Goal: Task Accomplishment & Management: Use online tool/utility

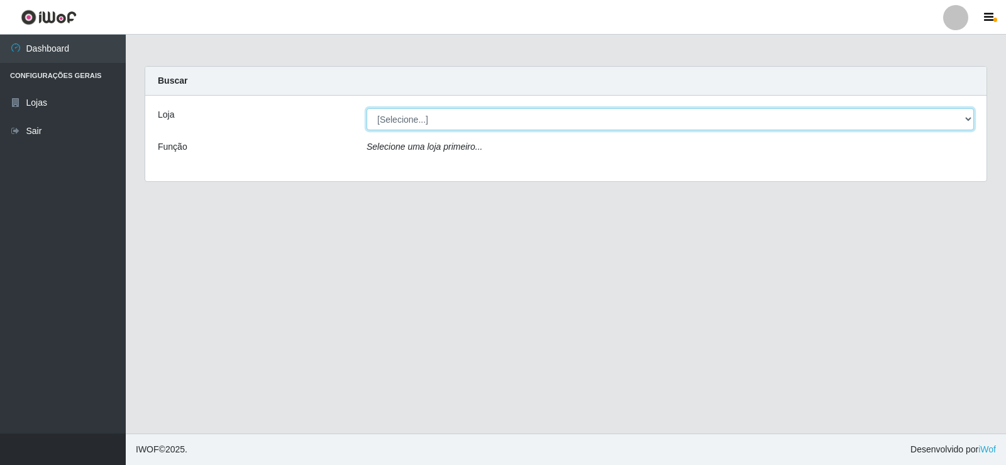
click at [489, 117] on select "[Selecione...] Rede Compras Supermercados - LOJA 2" at bounding box center [671, 119] width 608 height 22
select select "161"
click at [367, 108] on select "[Selecione...] Rede Compras Supermercados - LOJA 2" at bounding box center [671, 119] width 608 height 22
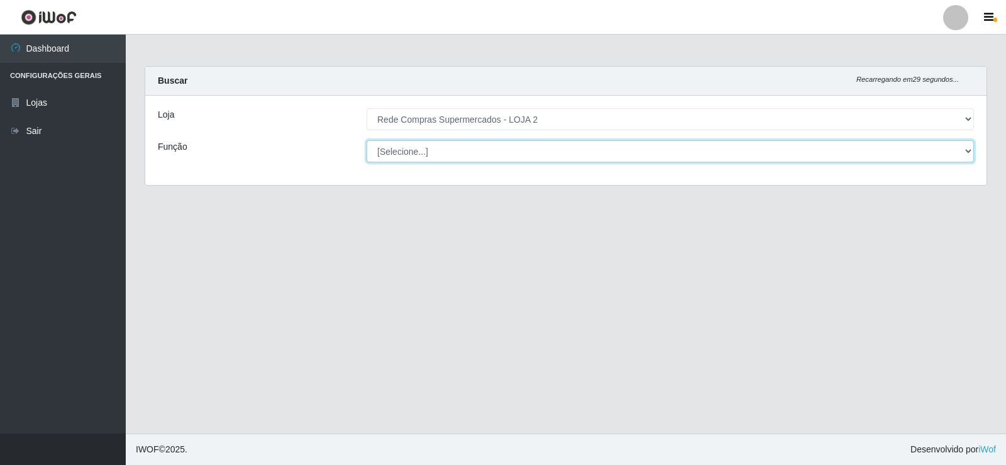
click at [478, 156] on select "[Selecione...] ASG ASG + ASG ++ Balconista Balconista + Balconista ++ Embalador…" at bounding box center [671, 151] width 608 height 22
select select "1"
click at [367, 140] on select "[Selecione...] ASG ASG + ASG ++ Balconista Balconista + Balconista ++ Embalador…" at bounding box center [671, 151] width 608 height 22
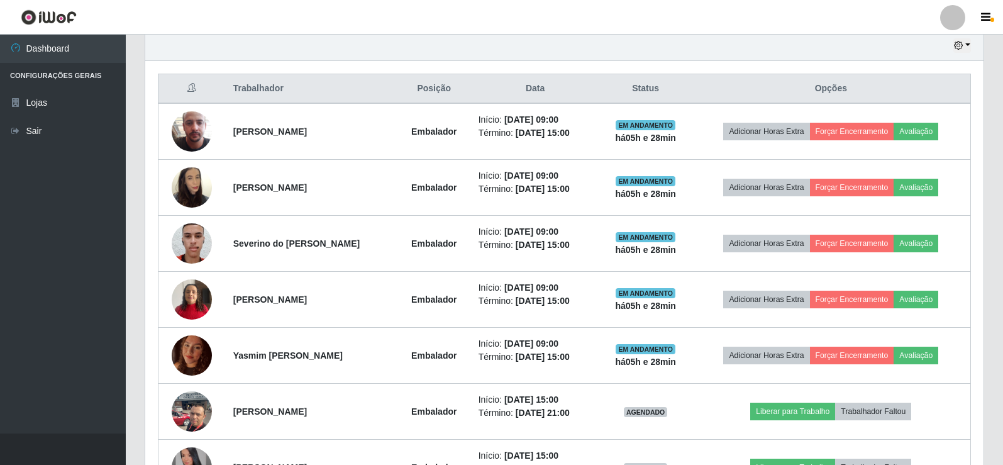
scroll to position [385, 0]
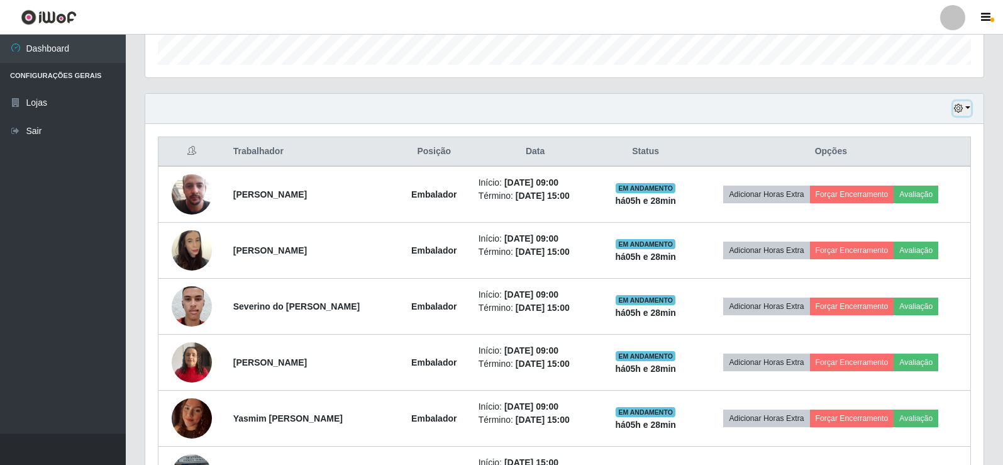
click at [955, 110] on icon "button" at bounding box center [958, 108] width 9 height 9
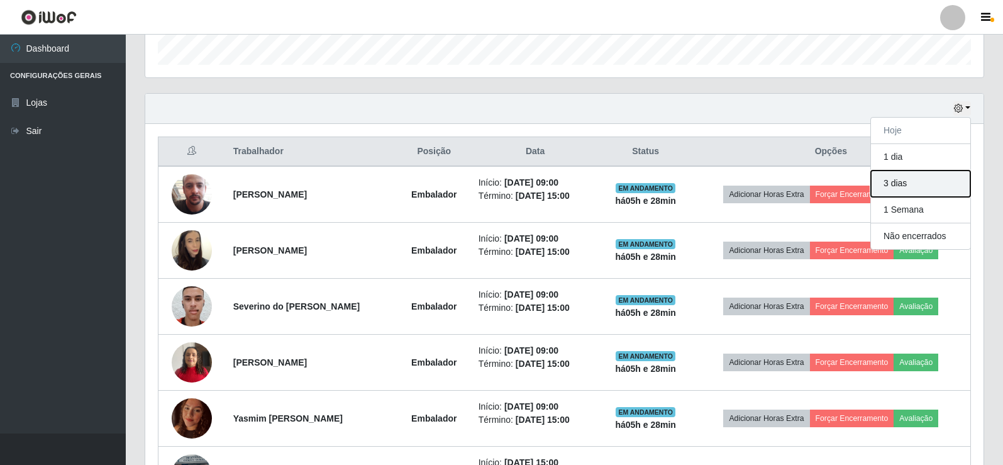
click at [911, 188] on button "3 dias" at bounding box center [920, 183] width 99 height 26
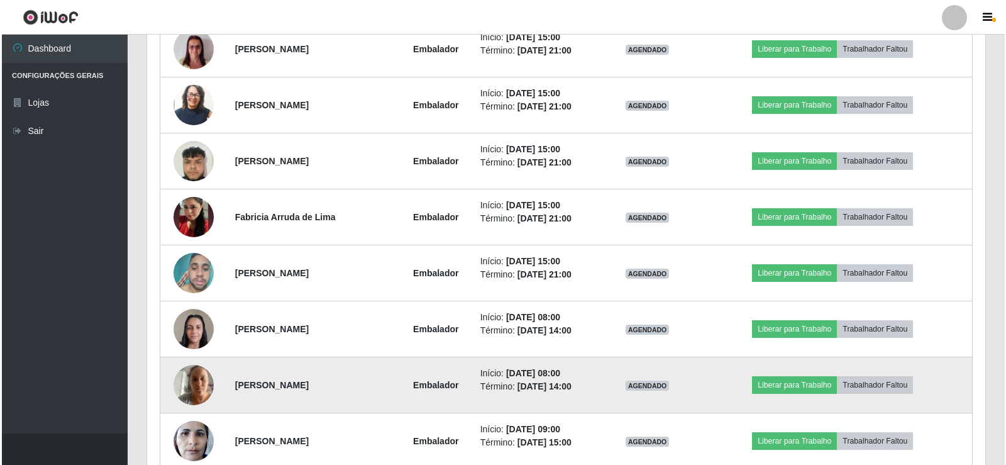
scroll to position [1561, 0]
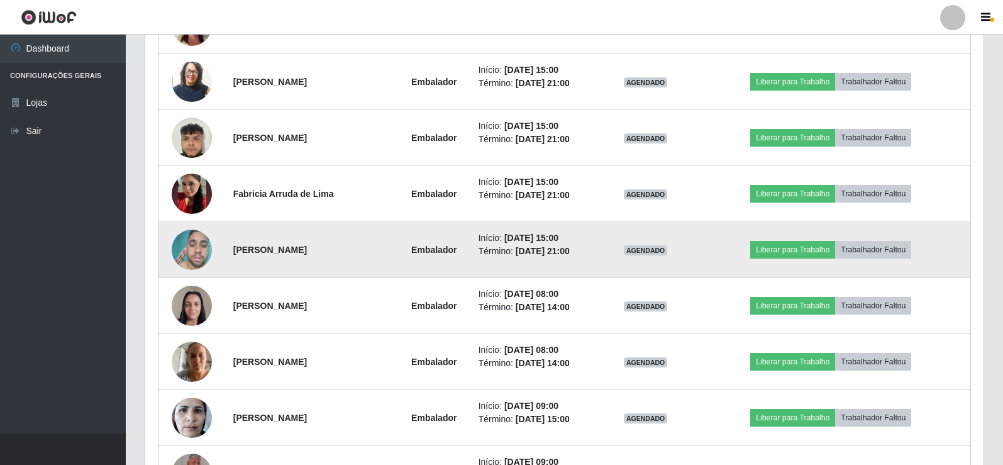
click at [196, 253] on img at bounding box center [192, 249] width 40 height 53
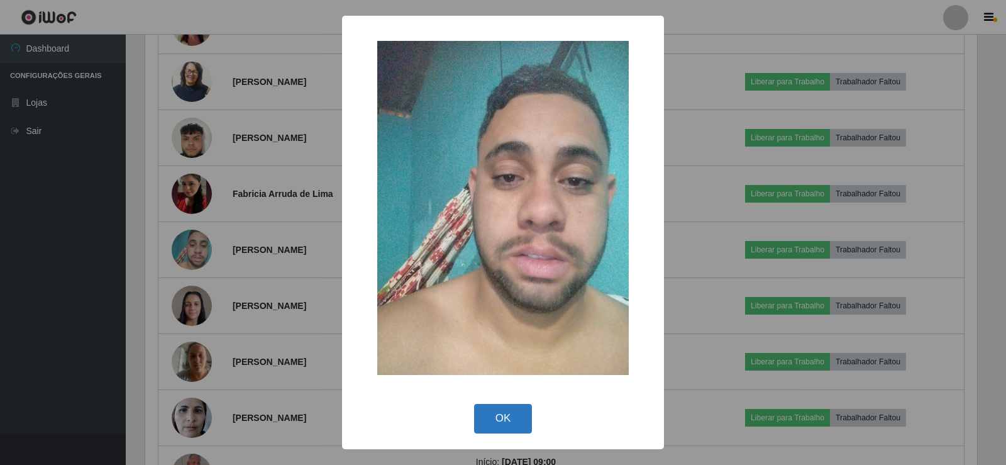
click at [508, 413] on button "OK" at bounding box center [503, 419] width 58 height 30
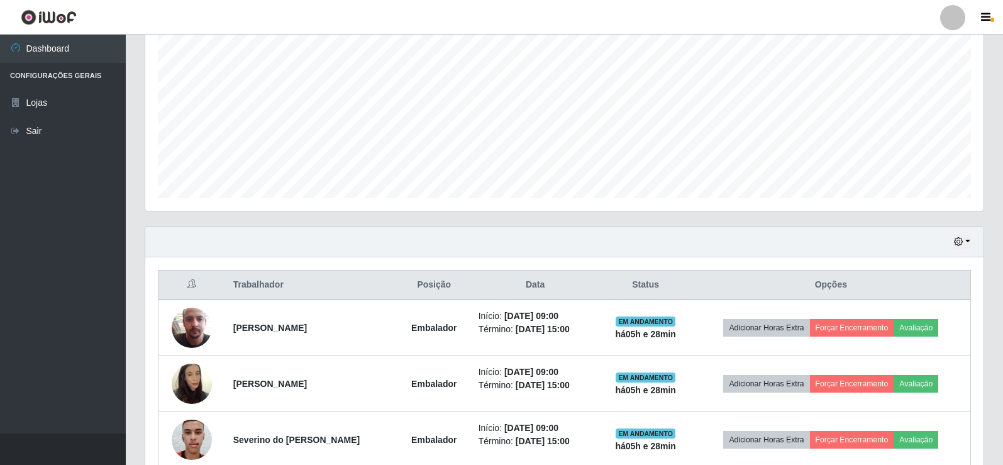
scroll to position [315, 0]
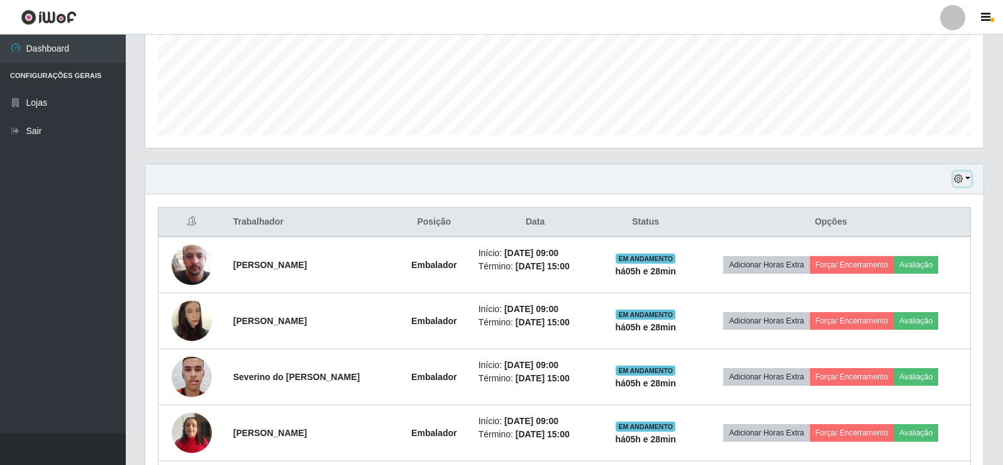
click at [960, 177] on icon "button" at bounding box center [958, 178] width 9 height 9
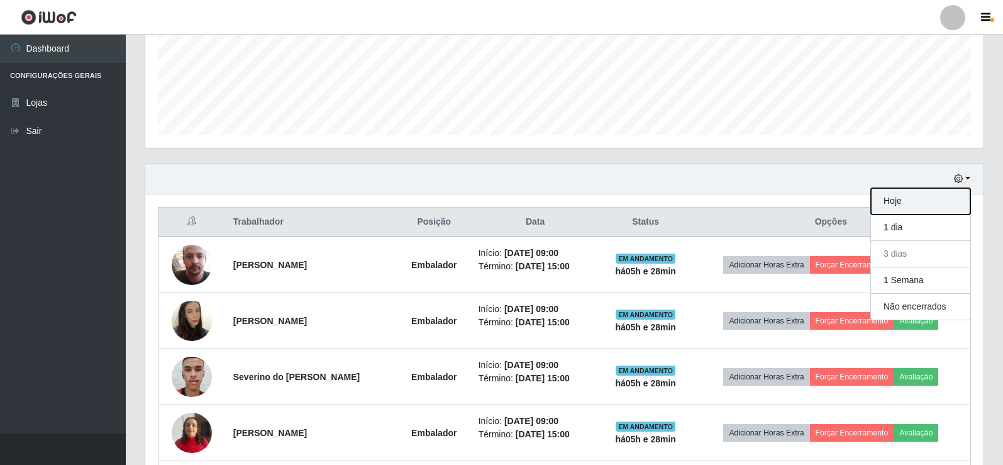
click at [893, 206] on button "Hoje" at bounding box center [920, 201] width 99 height 26
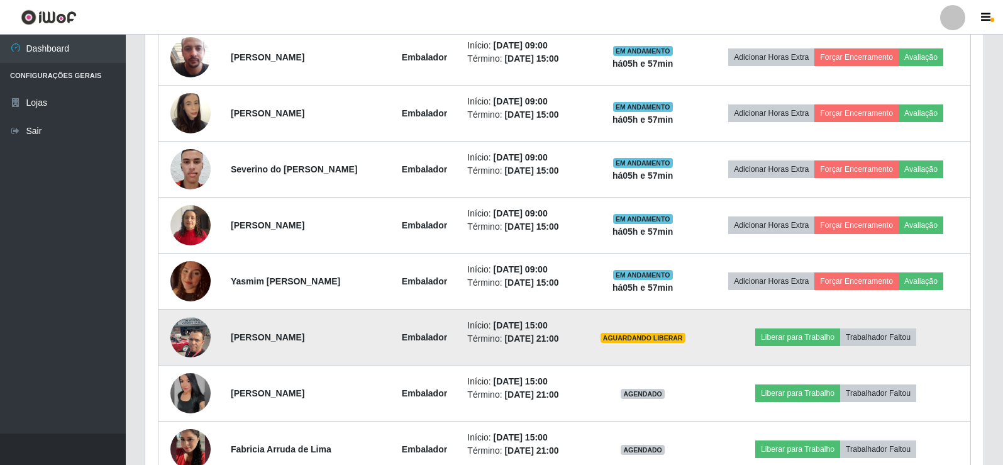
scroll to position [503, 0]
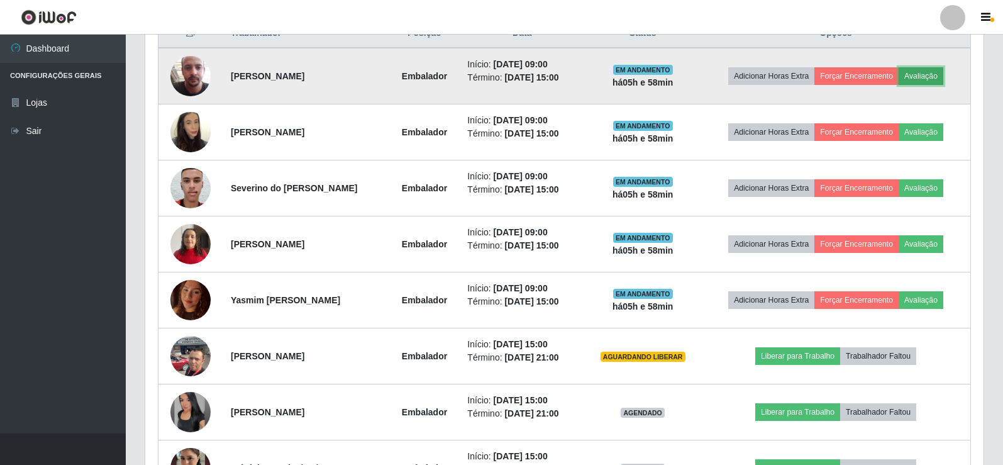
click at [938, 72] on button "Avaliação" at bounding box center [921, 76] width 45 height 18
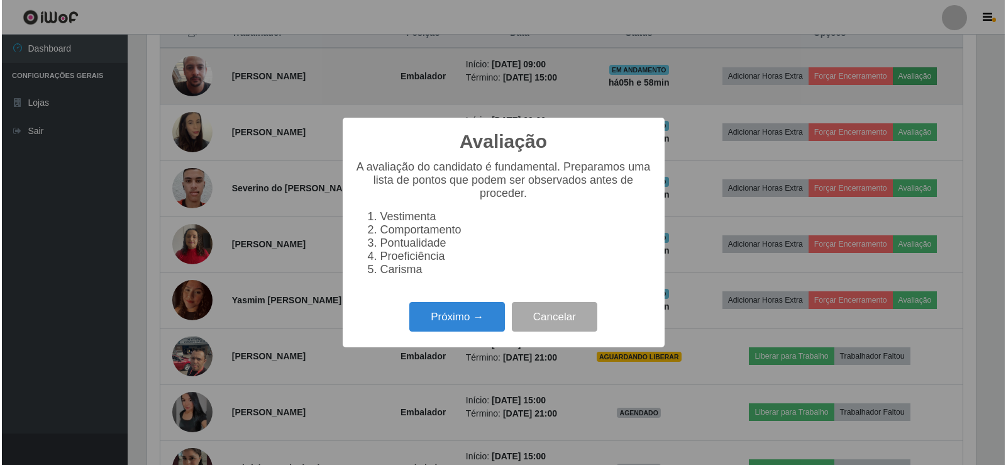
scroll to position [261, 832]
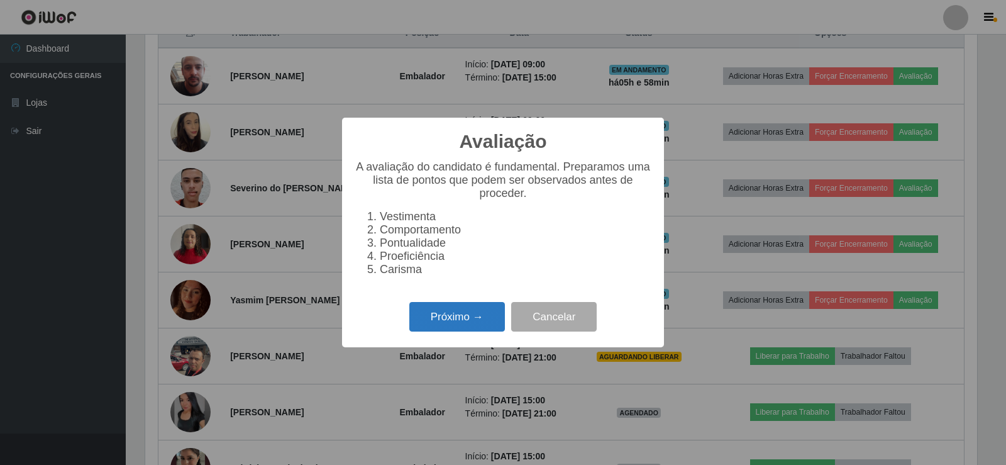
click at [478, 323] on button "Próximo →" at bounding box center [457, 317] width 96 height 30
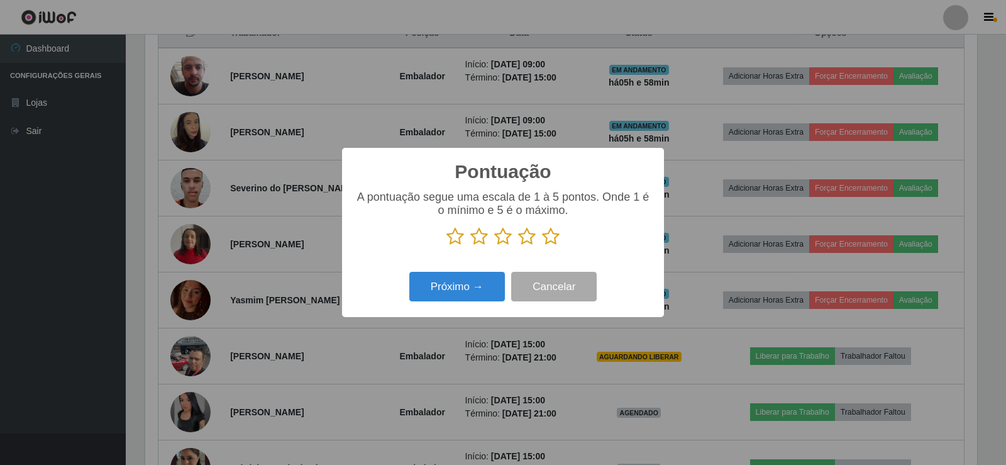
click at [555, 237] on icon at bounding box center [551, 236] width 18 height 19
click at [542, 246] on input "radio" at bounding box center [542, 246] width 0 height 0
click at [457, 290] on button "Próximo →" at bounding box center [457, 287] width 96 height 30
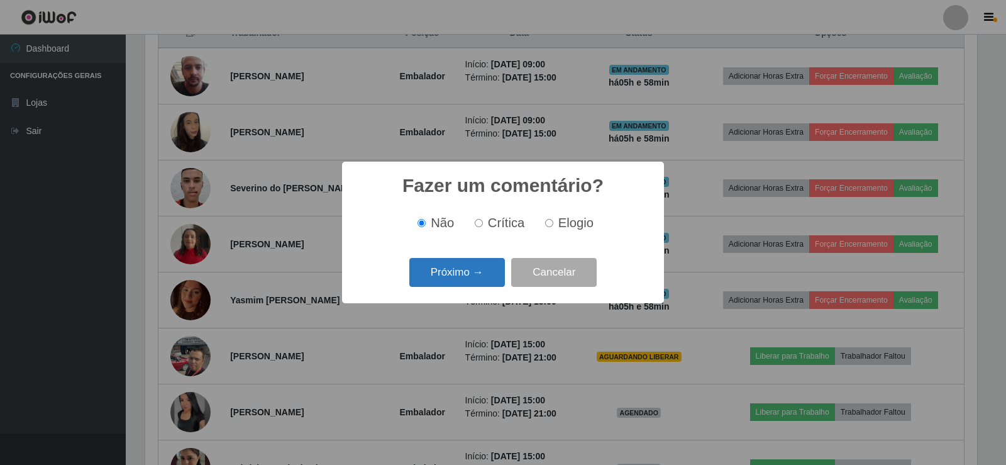
click at [460, 276] on button "Próximo →" at bounding box center [457, 273] width 96 height 30
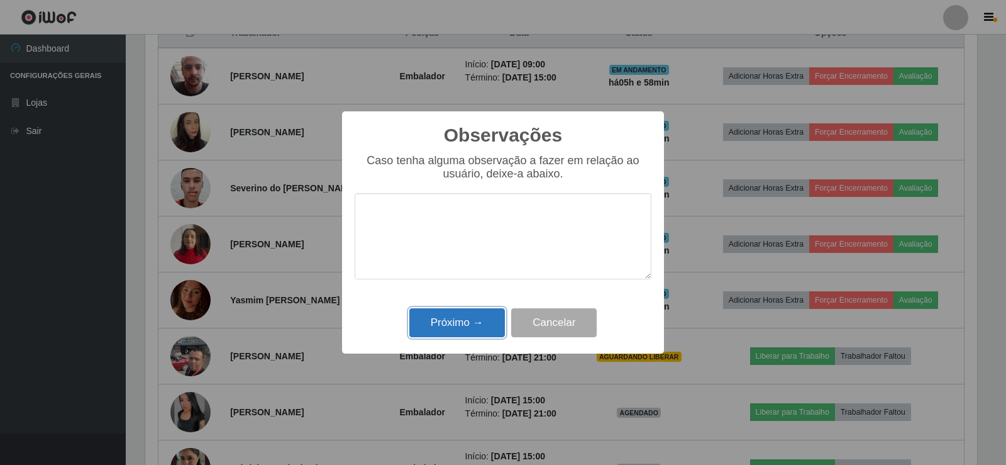
click at [454, 324] on button "Próximo →" at bounding box center [457, 323] width 96 height 30
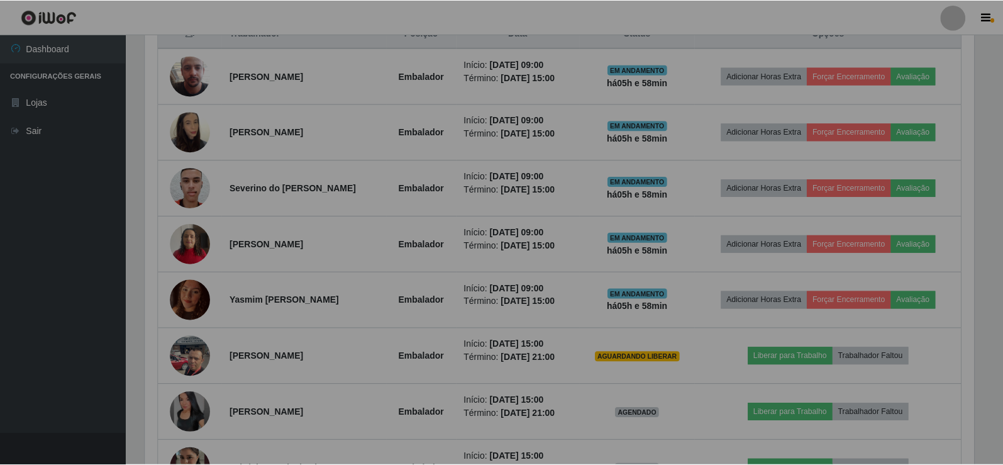
scroll to position [261, 838]
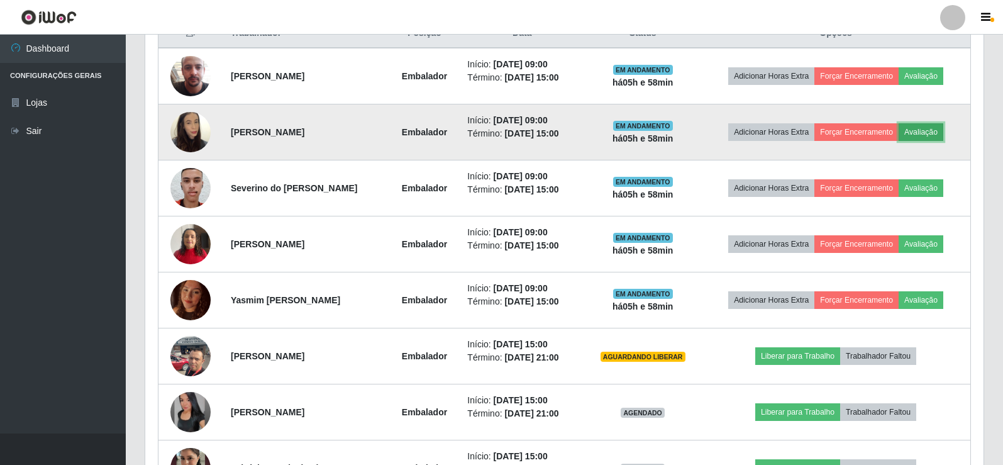
click at [917, 125] on button "Avaliação" at bounding box center [921, 132] width 45 height 18
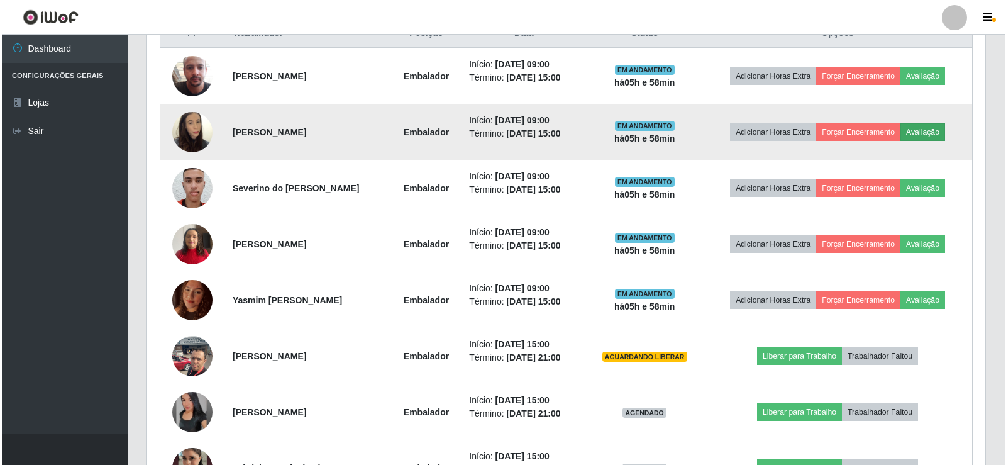
scroll to position [261, 832]
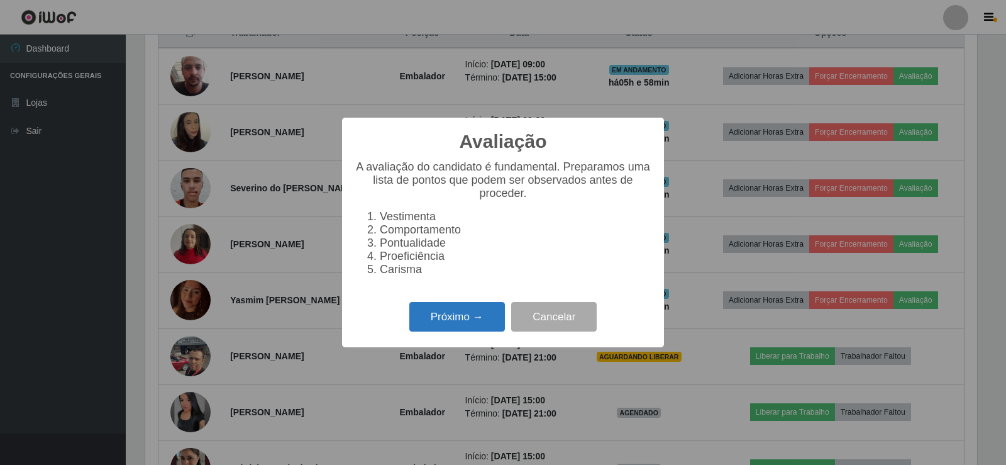
click at [472, 321] on button "Próximo →" at bounding box center [457, 317] width 96 height 30
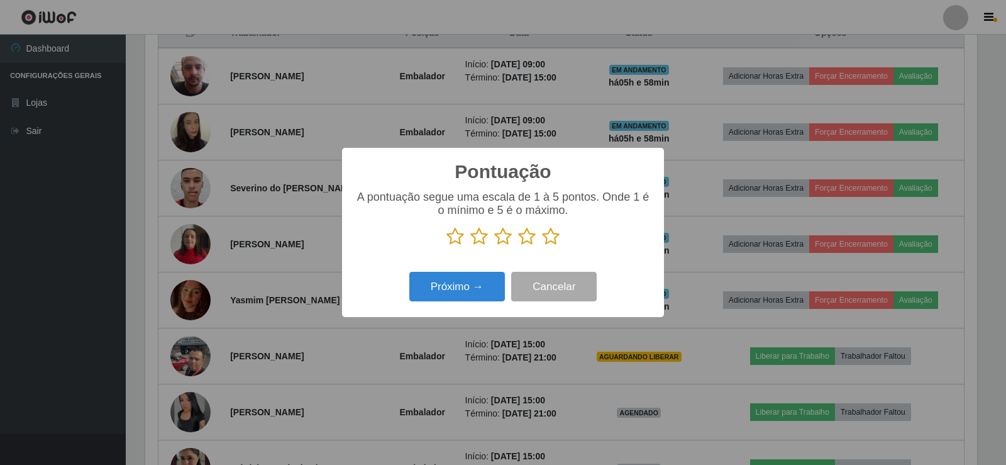
scroll to position [628760, 628189]
click at [549, 241] on icon at bounding box center [551, 236] width 18 height 19
click at [542, 246] on input "radio" at bounding box center [542, 246] width 0 height 0
click at [442, 293] on button "Próximo →" at bounding box center [457, 287] width 96 height 30
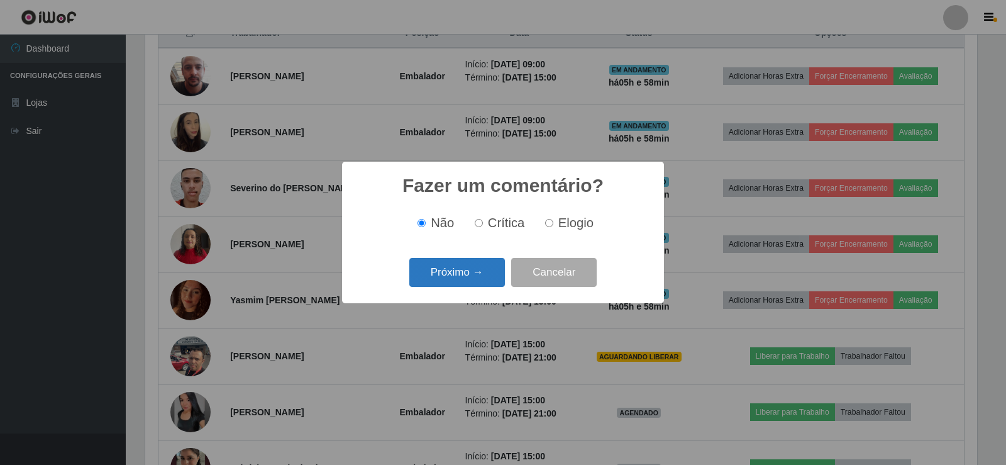
click at [458, 276] on button "Próximo →" at bounding box center [457, 273] width 96 height 30
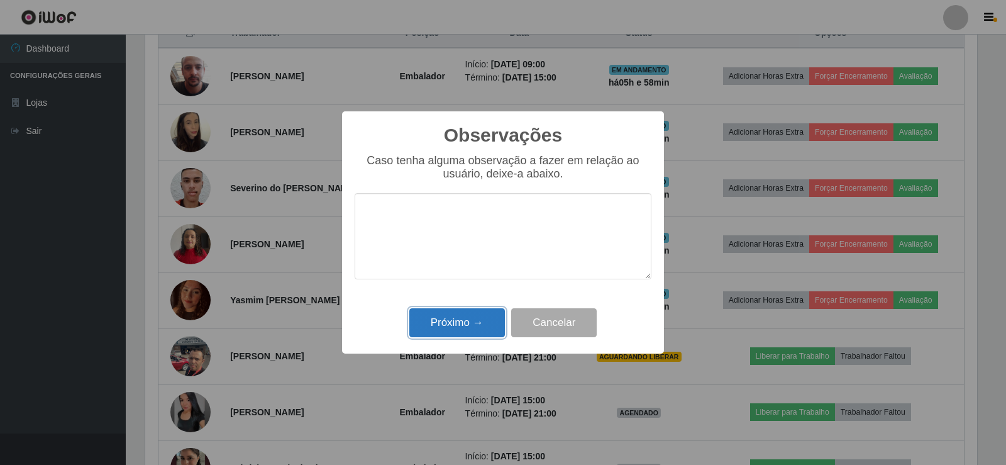
click at [471, 332] on button "Próximo →" at bounding box center [457, 323] width 96 height 30
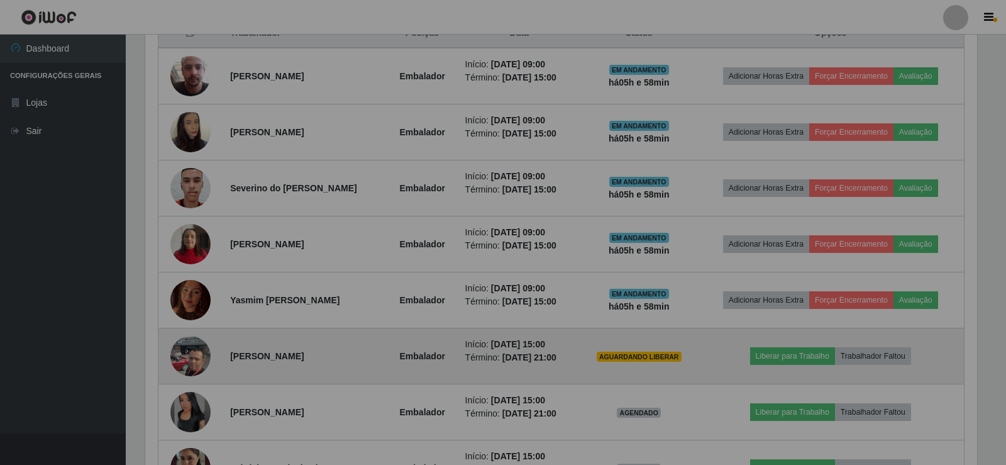
scroll to position [261, 838]
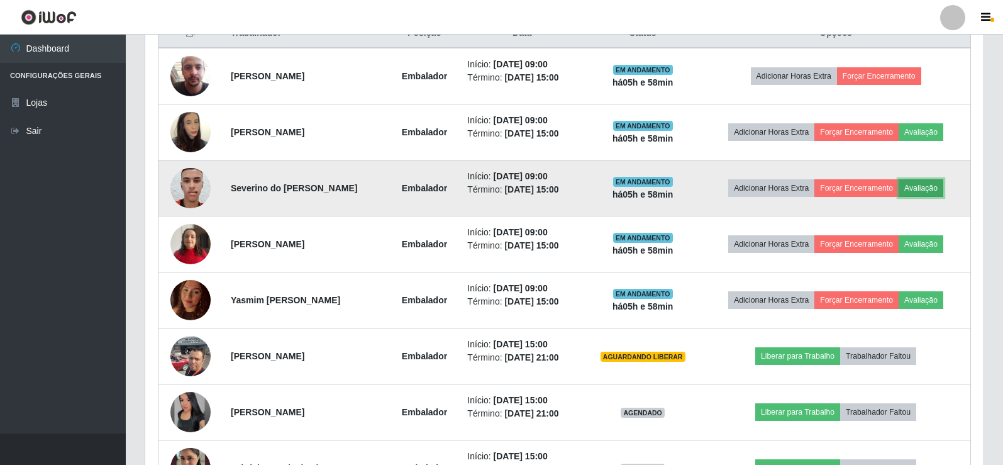
click at [937, 186] on button "Avaliação" at bounding box center [921, 188] width 45 height 18
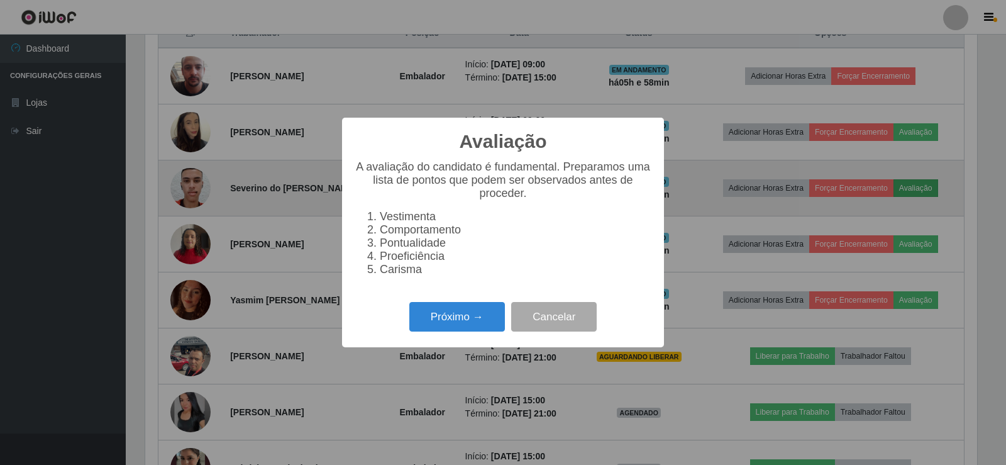
scroll to position [261, 832]
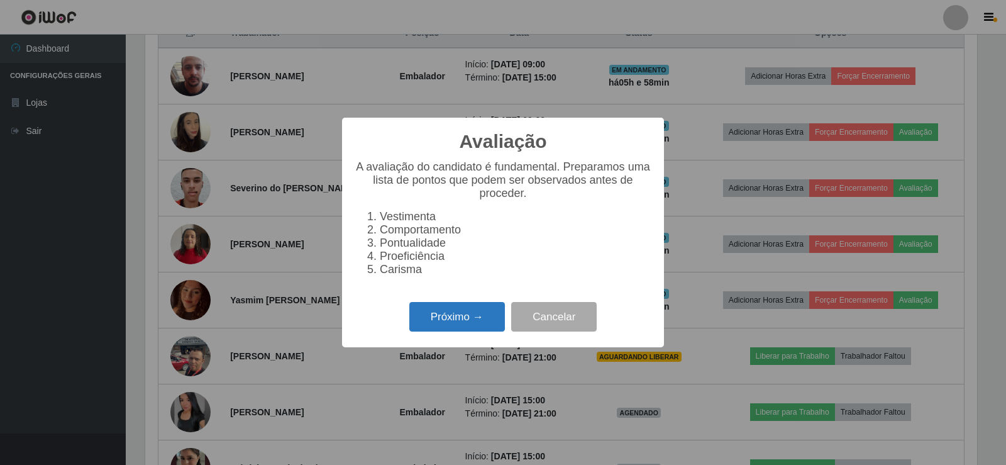
click at [460, 320] on button "Próximo →" at bounding box center [457, 317] width 96 height 30
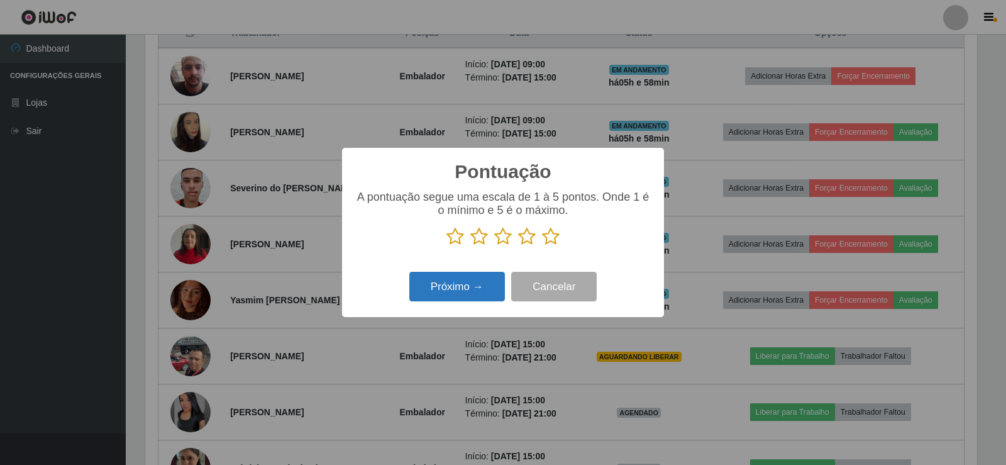
scroll to position [628760, 628189]
click at [550, 237] on icon at bounding box center [551, 236] width 18 height 19
click at [542, 246] on input "radio" at bounding box center [542, 246] width 0 height 0
click at [450, 280] on button "Próximo →" at bounding box center [457, 287] width 96 height 30
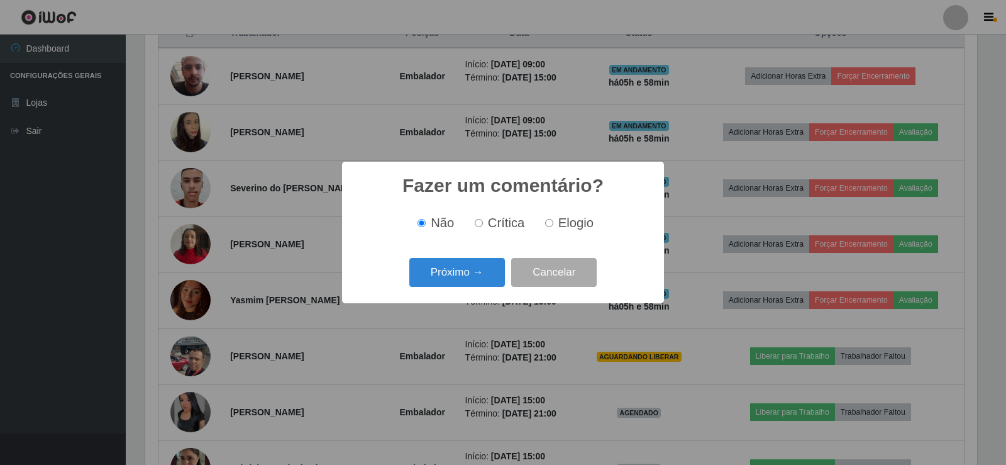
click at [450, 280] on button "Próximo →" at bounding box center [457, 273] width 96 height 30
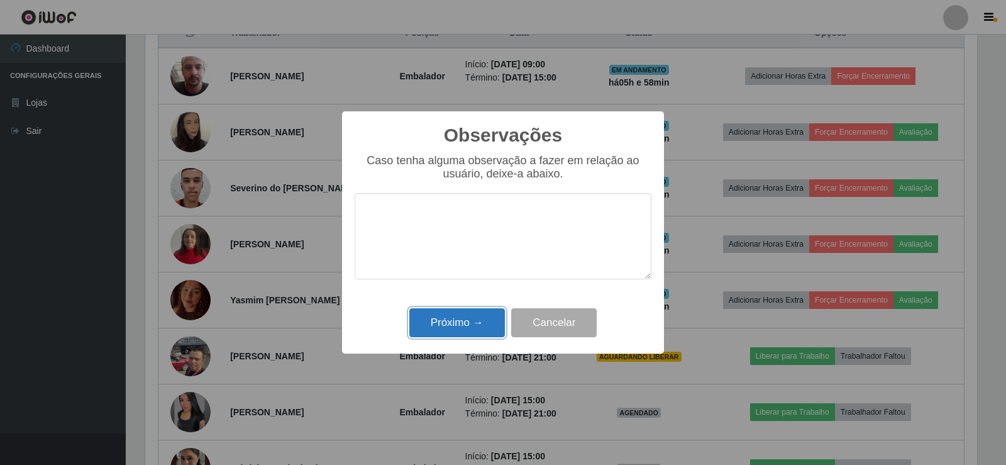
click at [425, 322] on button "Próximo →" at bounding box center [457, 323] width 96 height 30
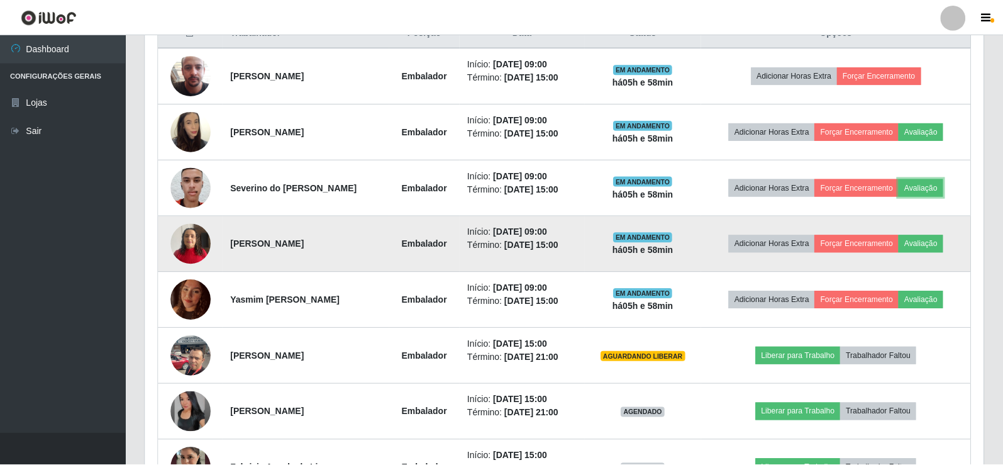
scroll to position [261, 838]
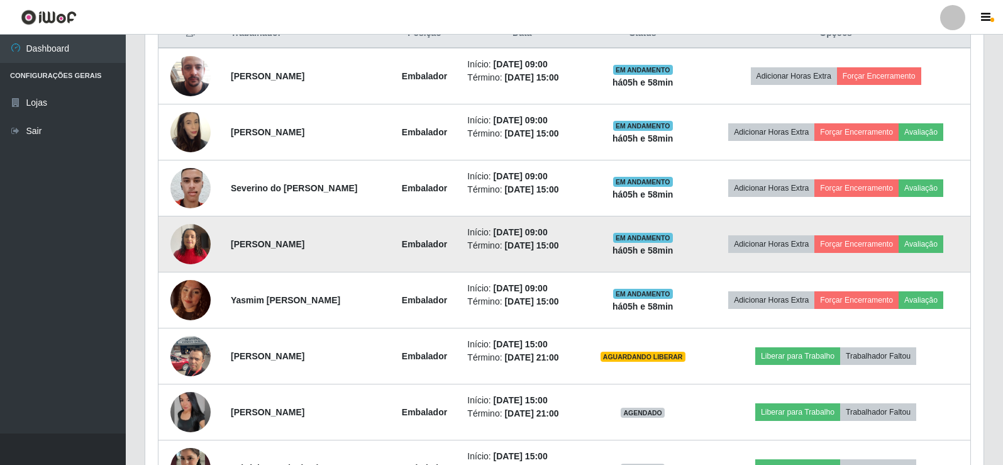
click at [913, 234] on td "Adicionar Horas Extra Forçar Encerramento Avaliação" at bounding box center [835, 244] width 269 height 56
click at [916, 240] on button "Avaliação" at bounding box center [921, 244] width 45 height 18
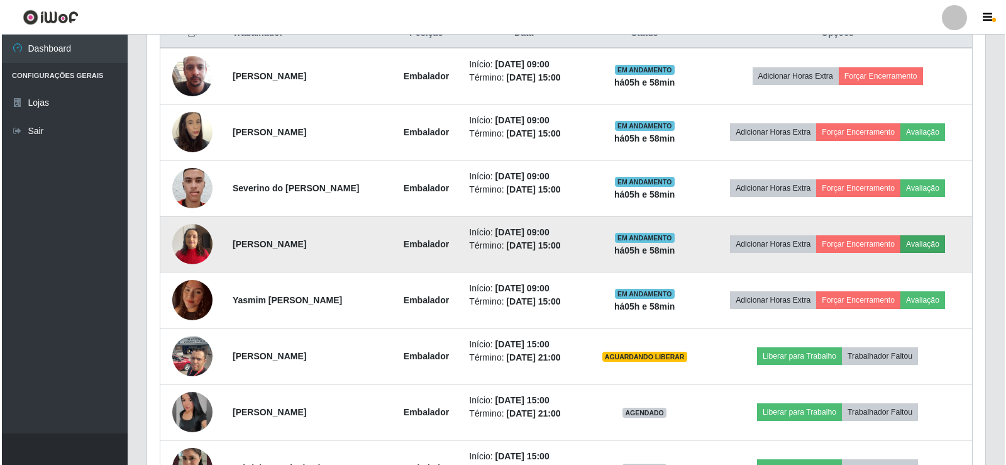
scroll to position [261, 832]
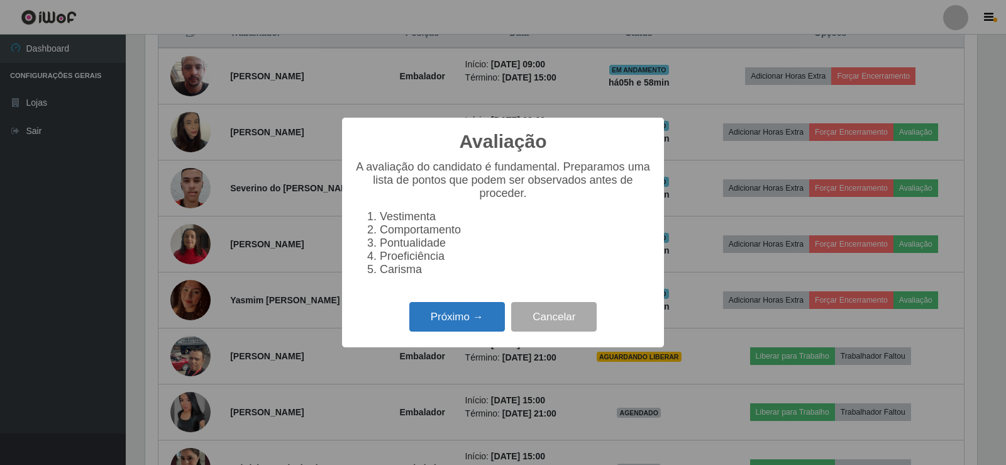
click at [451, 321] on button "Próximo →" at bounding box center [457, 317] width 96 height 30
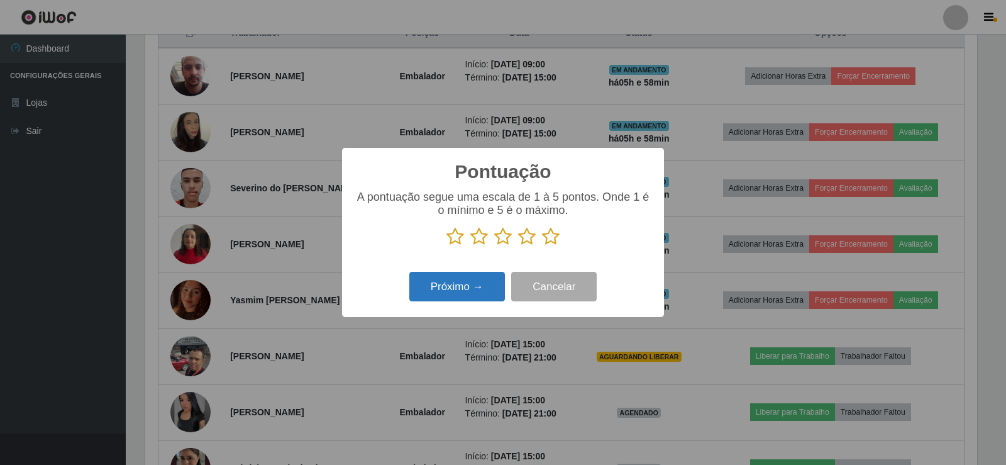
scroll to position [628760, 628189]
click at [549, 239] on icon at bounding box center [551, 236] width 18 height 19
click at [542, 246] on input "radio" at bounding box center [542, 246] width 0 height 0
click at [471, 284] on button "Próximo →" at bounding box center [457, 287] width 96 height 30
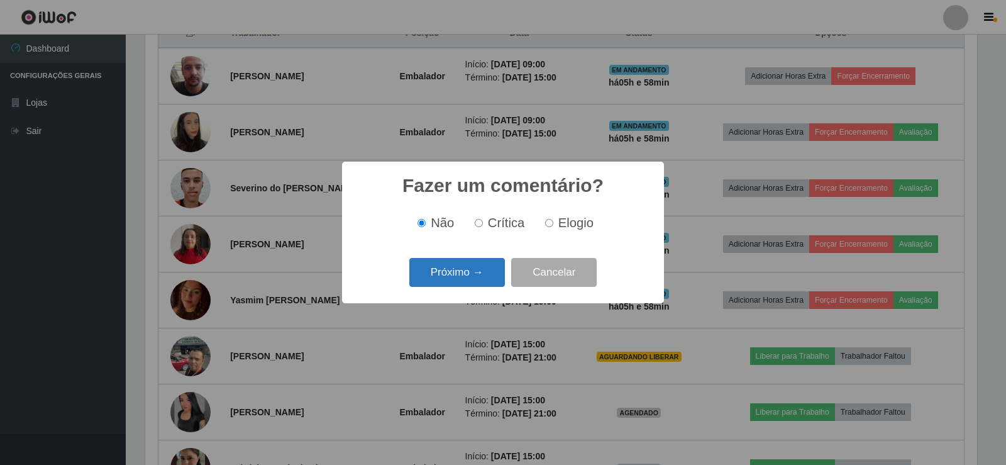
click at [471, 280] on button "Próximo →" at bounding box center [457, 273] width 96 height 30
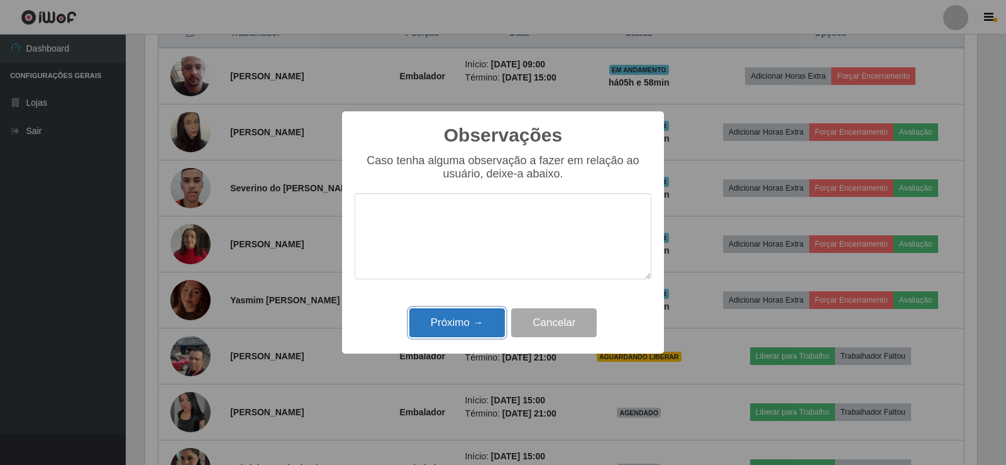
click at [456, 321] on button "Próximo →" at bounding box center [457, 323] width 96 height 30
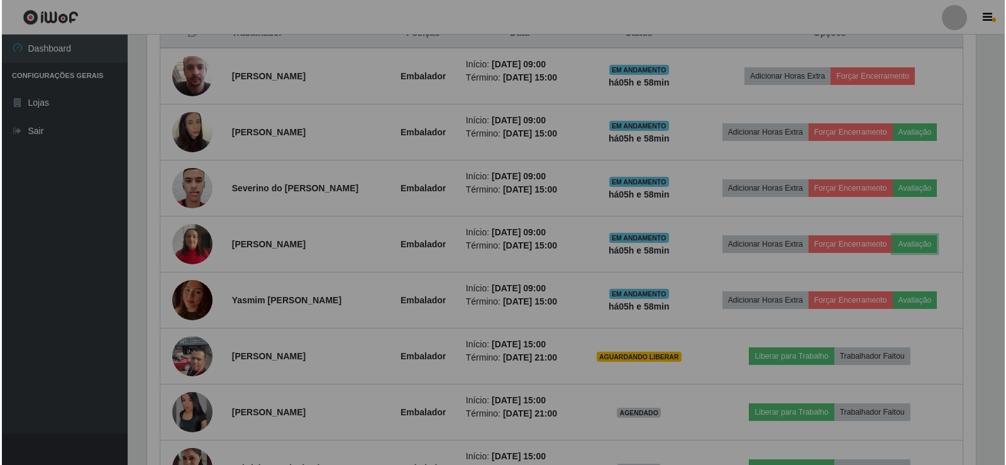
scroll to position [261, 838]
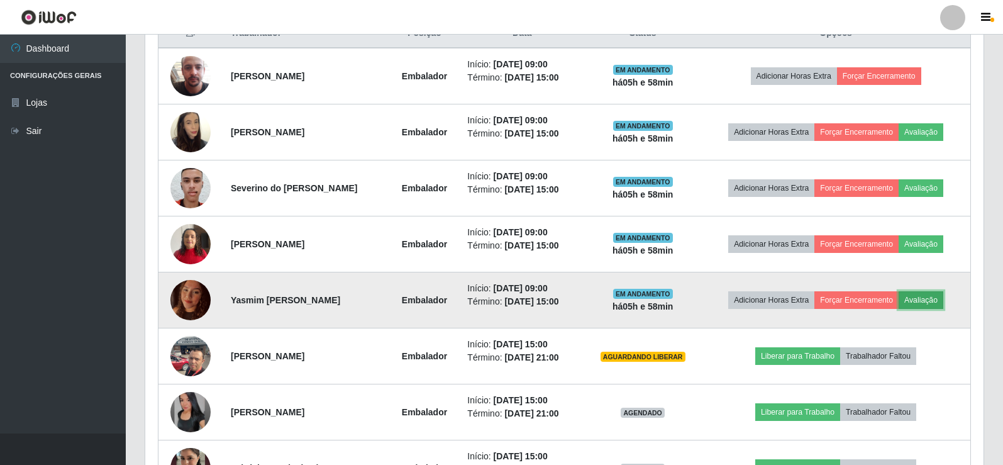
click at [923, 298] on button "Avaliação" at bounding box center [921, 300] width 45 height 18
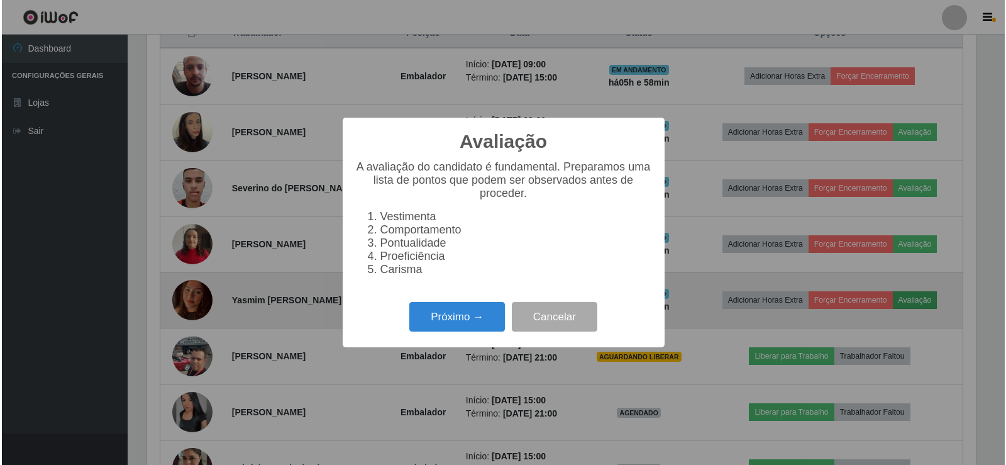
scroll to position [261, 832]
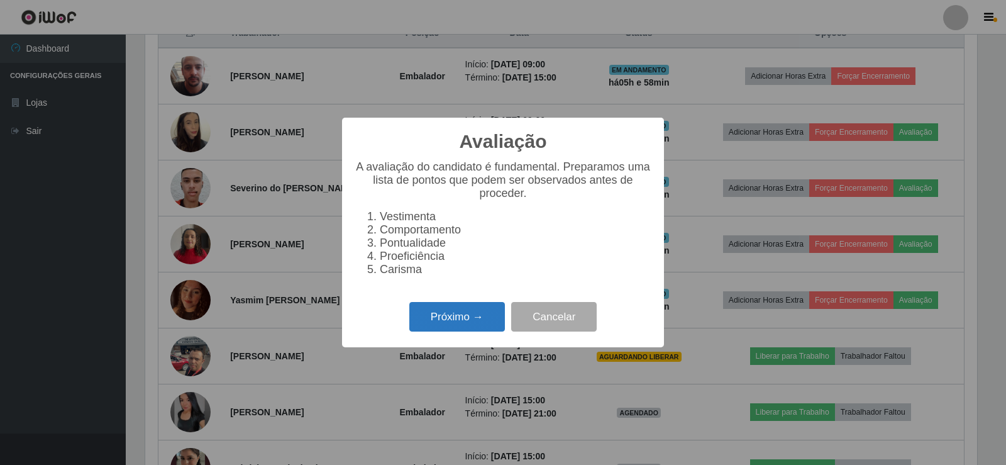
click at [458, 318] on button "Próximo →" at bounding box center [457, 317] width 96 height 30
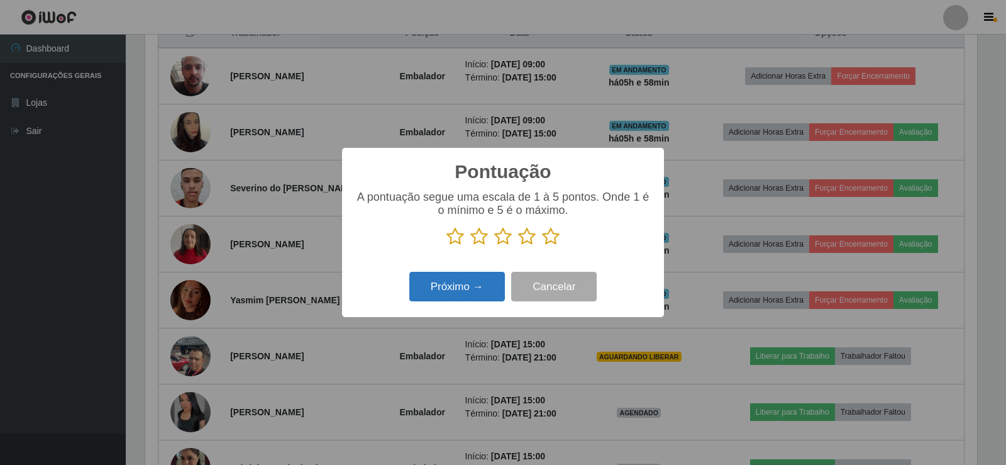
click at [467, 284] on button "Próximo →" at bounding box center [457, 287] width 96 height 30
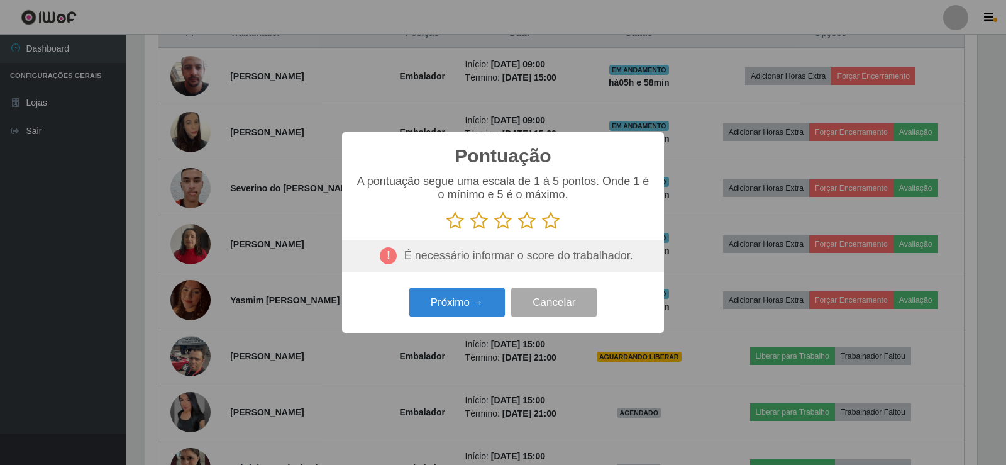
click at [549, 223] on icon at bounding box center [551, 220] width 18 height 19
click at [542, 230] on input "radio" at bounding box center [542, 230] width 0 height 0
click at [469, 304] on button "Próximo →" at bounding box center [457, 302] width 96 height 30
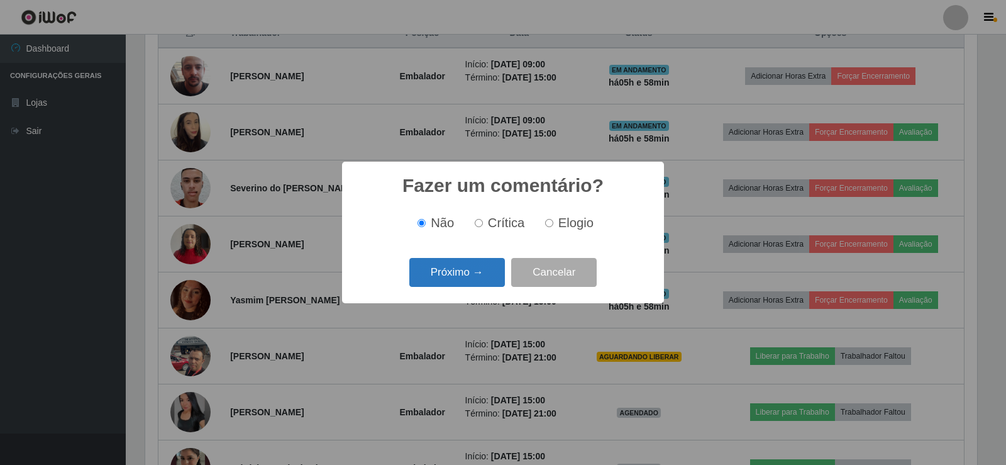
click at [460, 273] on button "Próximo →" at bounding box center [457, 273] width 96 height 30
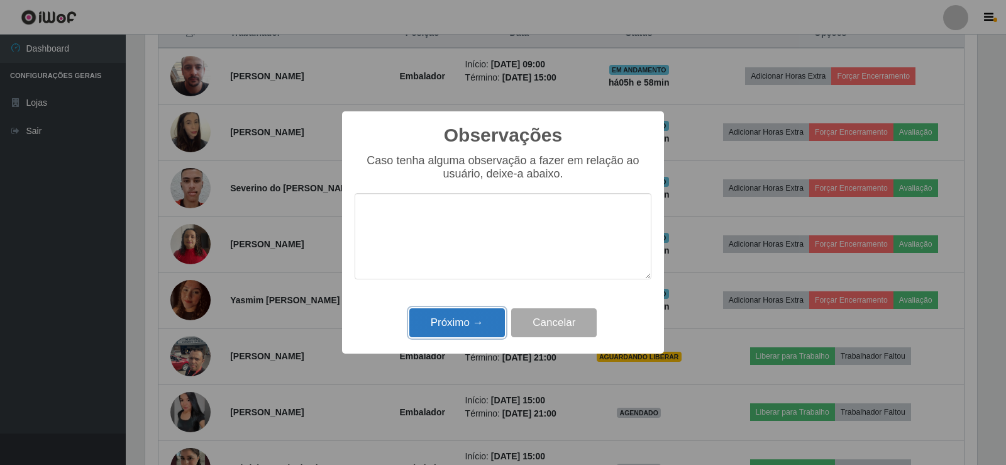
click at [470, 313] on button "Próximo →" at bounding box center [457, 323] width 96 height 30
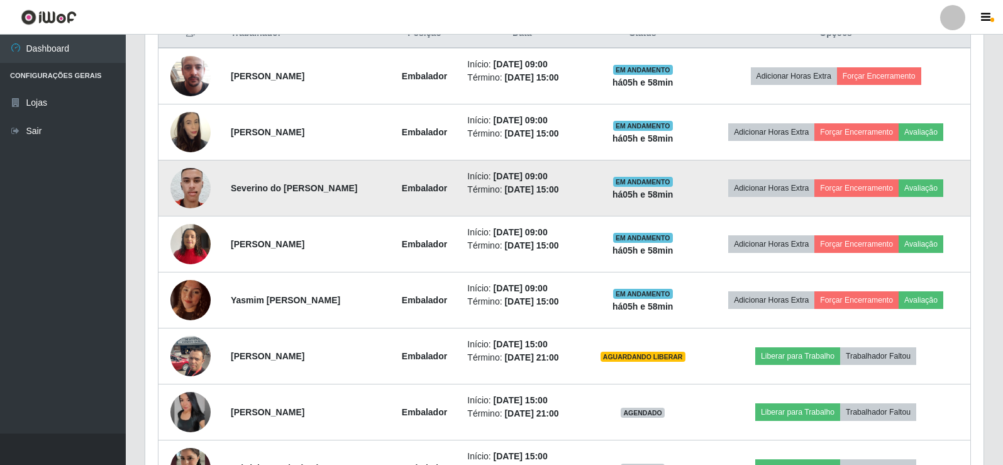
scroll to position [0, 0]
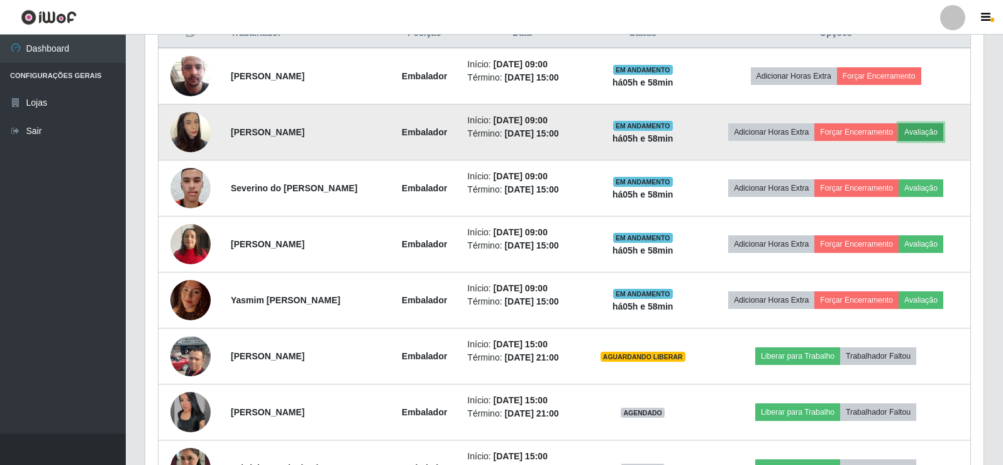
click at [931, 127] on button "Avaliação" at bounding box center [921, 132] width 45 height 18
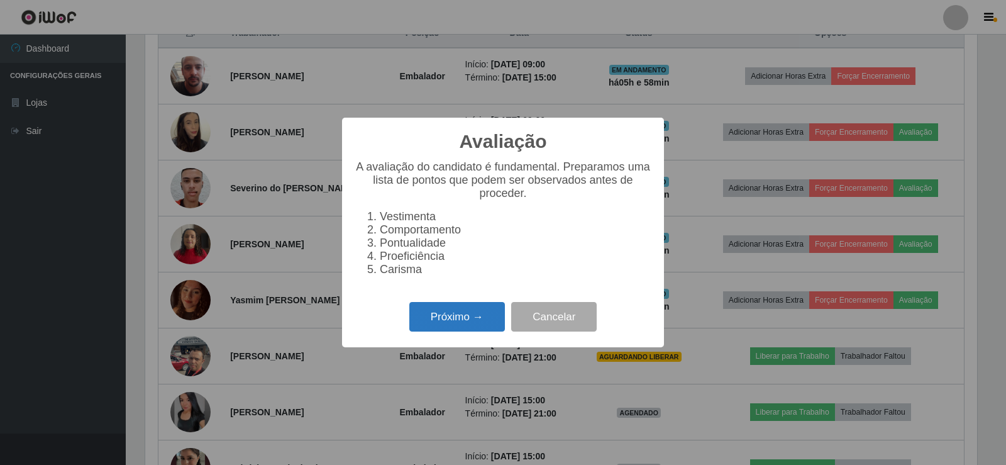
click at [459, 316] on button "Próximo →" at bounding box center [457, 317] width 96 height 30
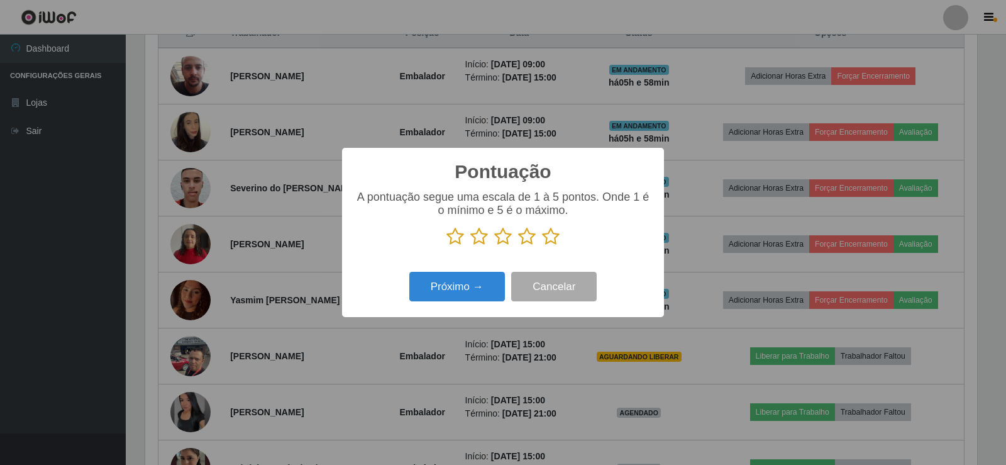
click at [550, 237] on icon at bounding box center [551, 236] width 18 height 19
click at [542, 246] on input "radio" at bounding box center [542, 246] width 0 height 0
click at [473, 292] on button "Próximo →" at bounding box center [457, 287] width 96 height 30
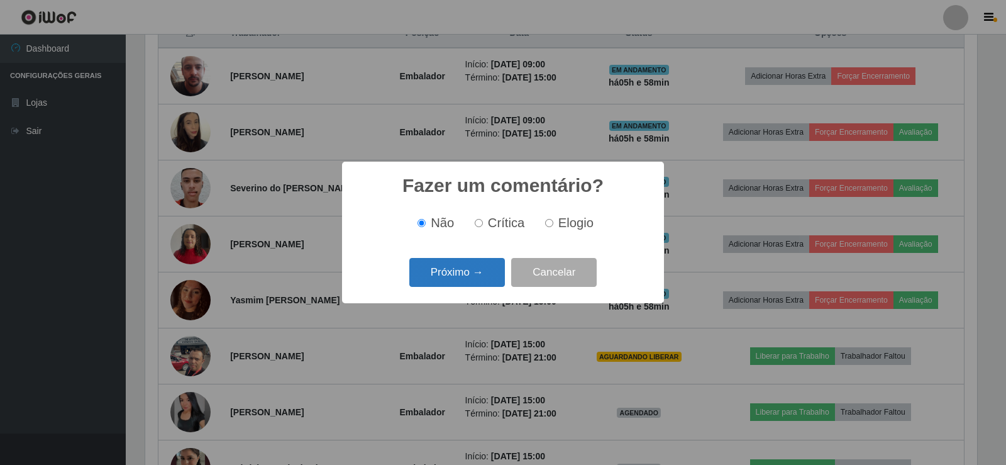
click at [482, 274] on button "Próximo →" at bounding box center [457, 273] width 96 height 30
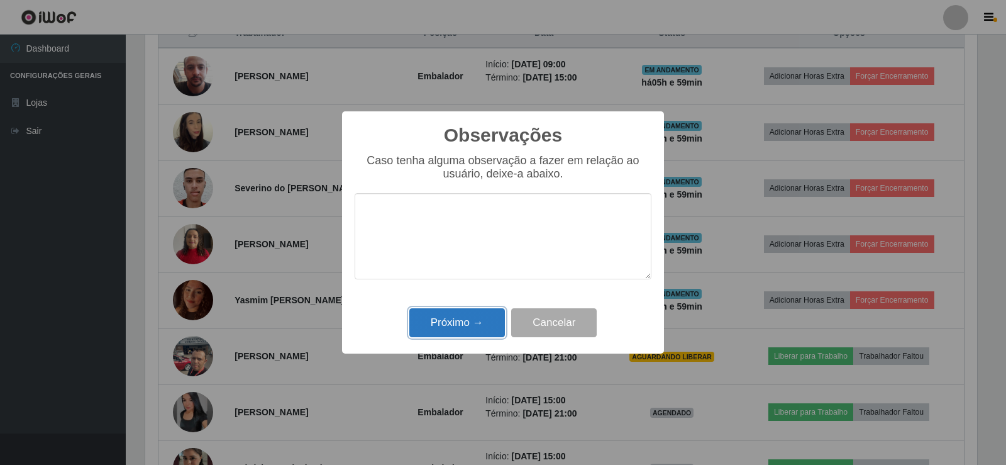
click at [472, 328] on button "Próximo →" at bounding box center [457, 323] width 96 height 30
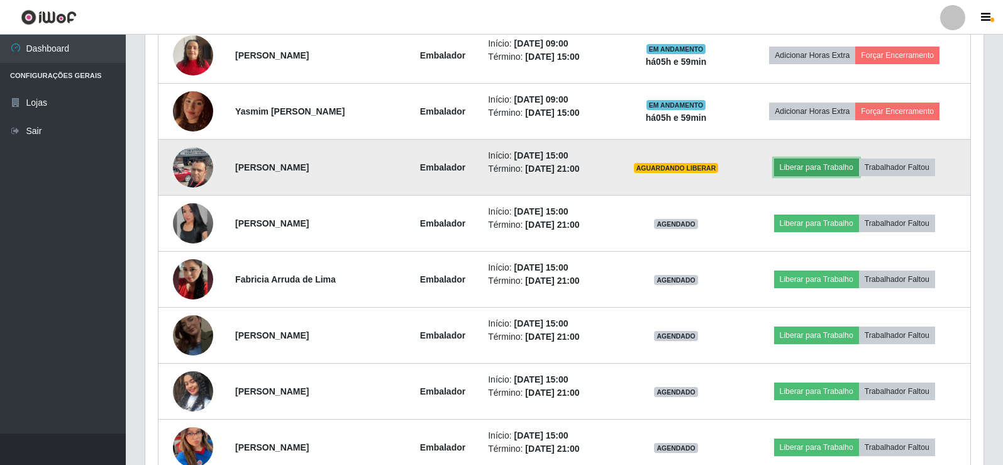
click at [835, 170] on button "Liberar para Trabalho" at bounding box center [816, 168] width 85 height 18
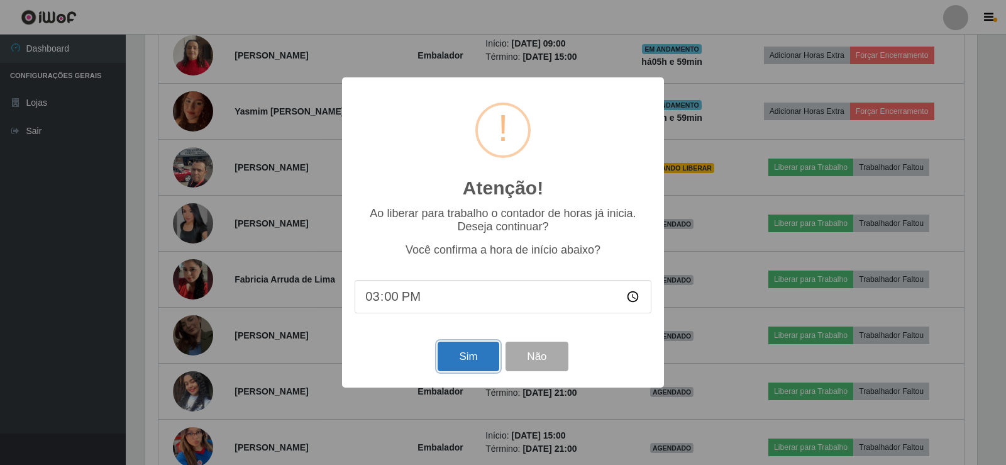
click at [474, 355] on button "Sim" at bounding box center [468, 357] width 61 height 30
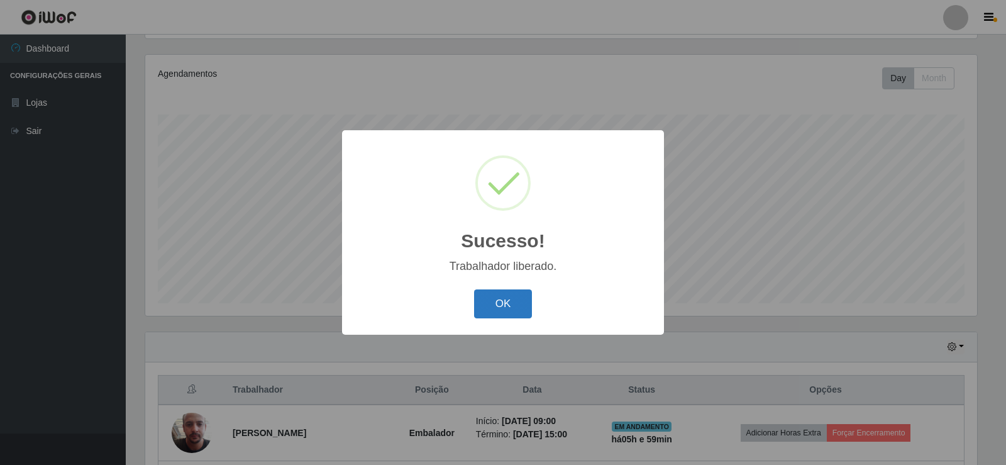
click at [510, 294] on button "OK" at bounding box center [503, 304] width 58 height 30
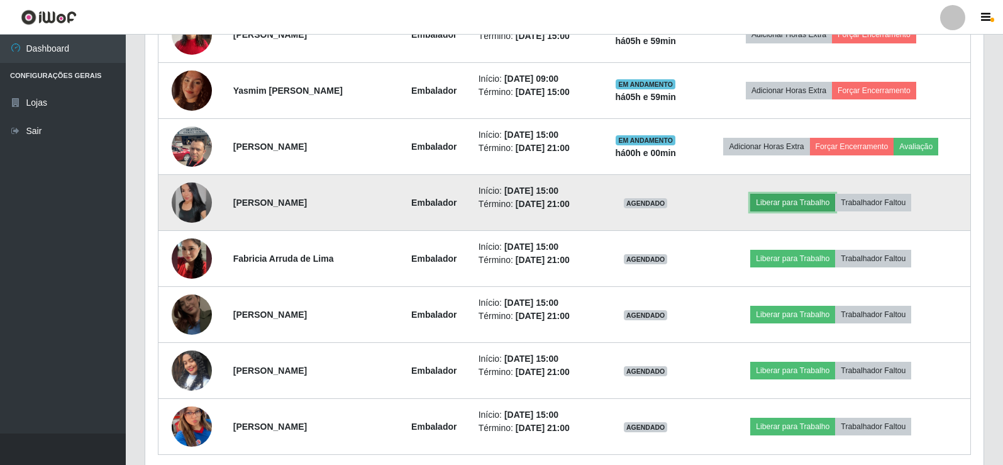
click at [783, 203] on button "Liberar para Trabalho" at bounding box center [792, 203] width 85 height 18
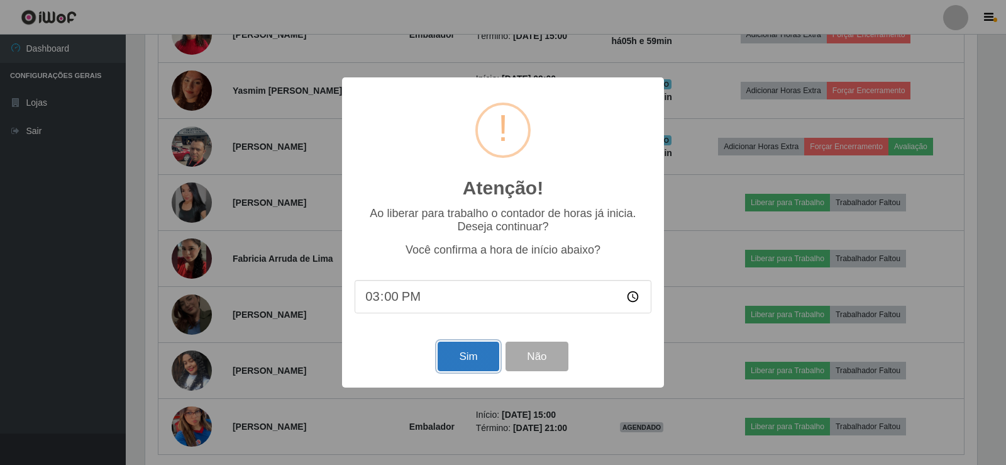
click at [468, 359] on button "Sim" at bounding box center [468, 357] width 61 height 30
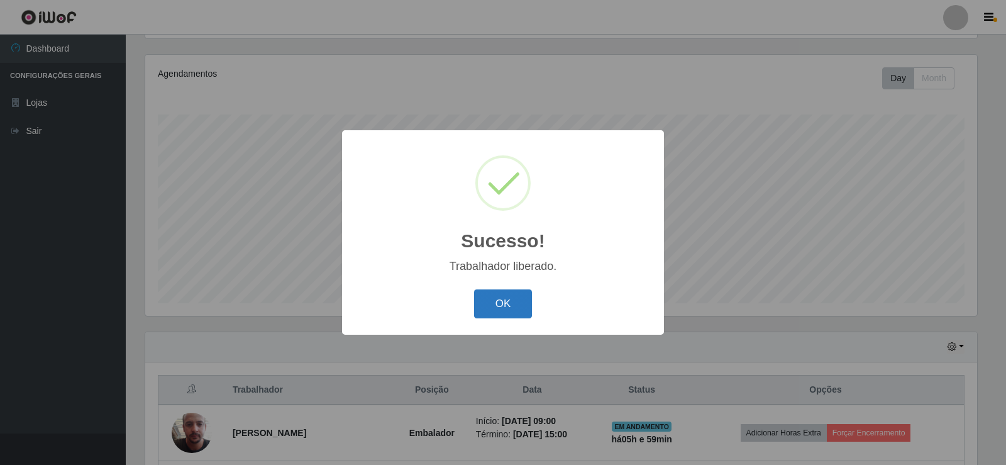
click at [514, 299] on button "OK" at bounding box center [503, 304] width 58 height 30
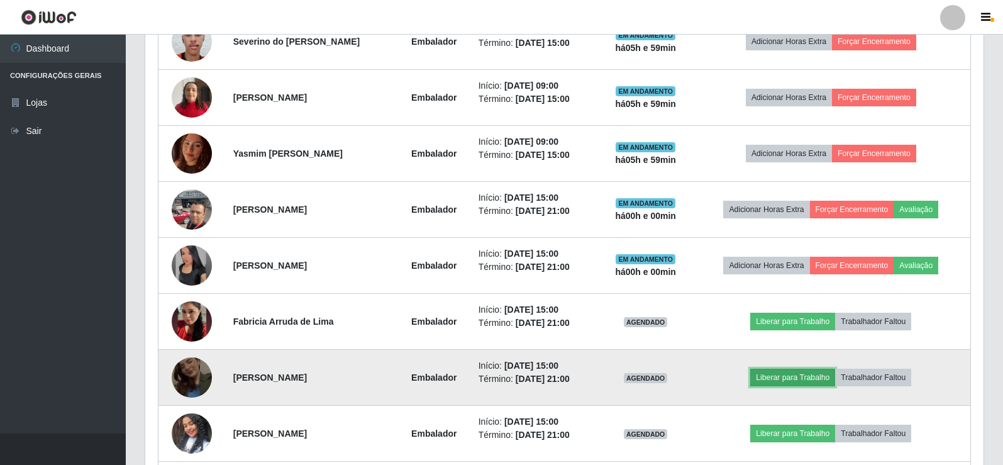
click at [797, 374] on button "Liberar para Trabalho" at bounding box center [792, 378] width 85 height 18
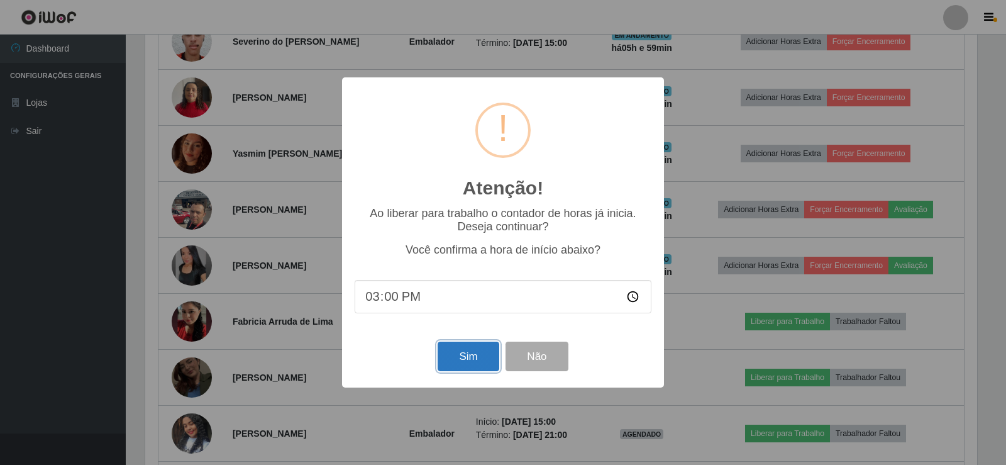
click at [460, 359] on button "Sim" at bounding box center [468, 357] width 61 height 30
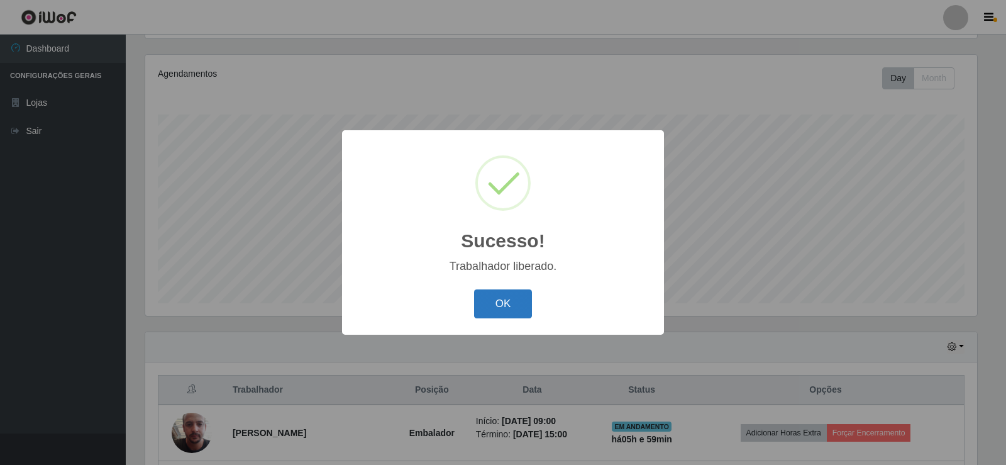
click at [502, 309] on button "OK" at bounding box center [503, 304] width 58 height 30
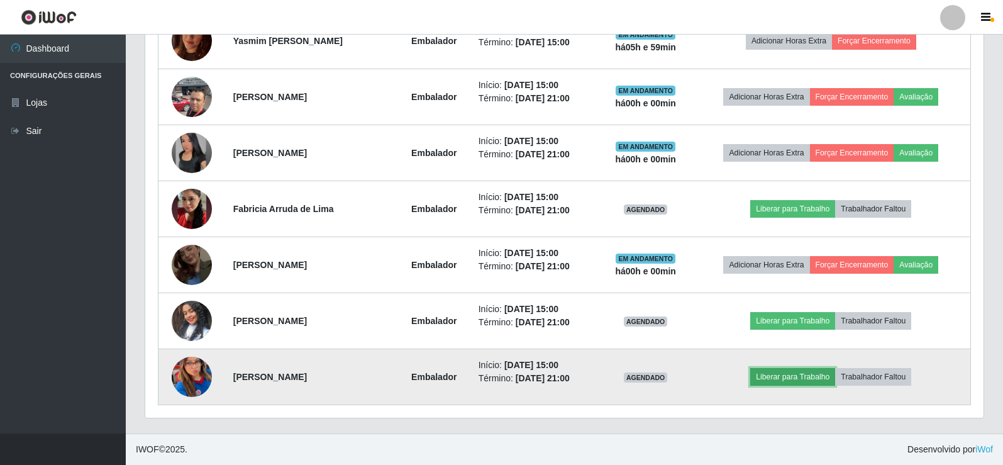
click at [792, 380] on button "Liberar para Trabalho" at bounding box center [792, 377] width 85 height 18
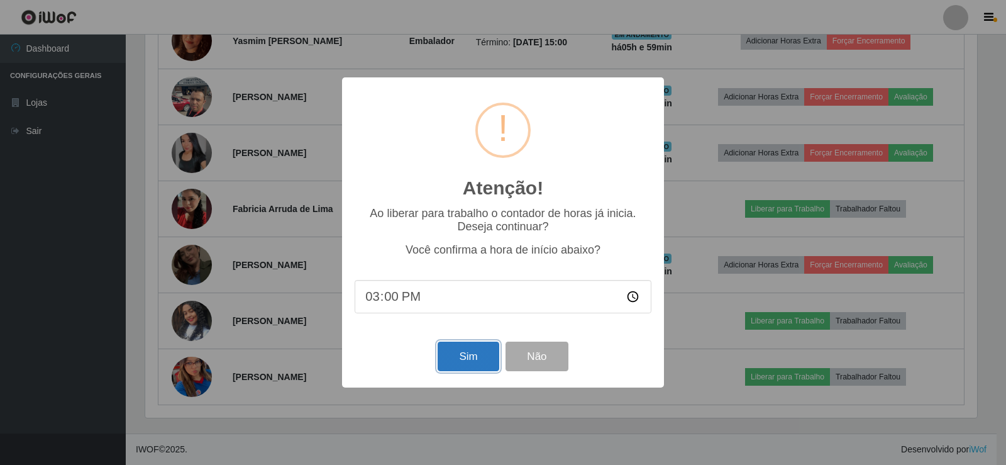
click at [444, 351] on button "Sim" at bounding box center [468, 357] width 61 height 30
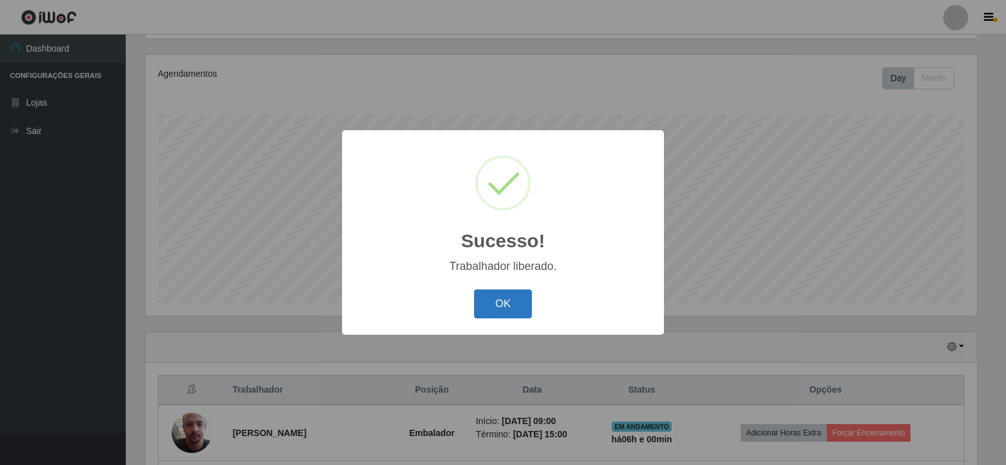
click at [503, 301] on button "OK" at bounding box center [503, 304] width 58 height 30
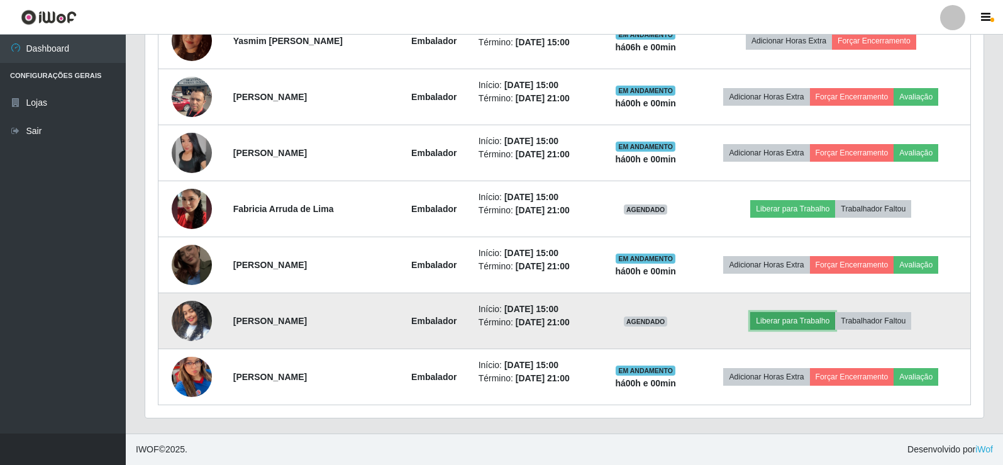
click at [820, 318] on button "Liberar para Trabalho" at bounding box center [792, 321] width 85 height 18
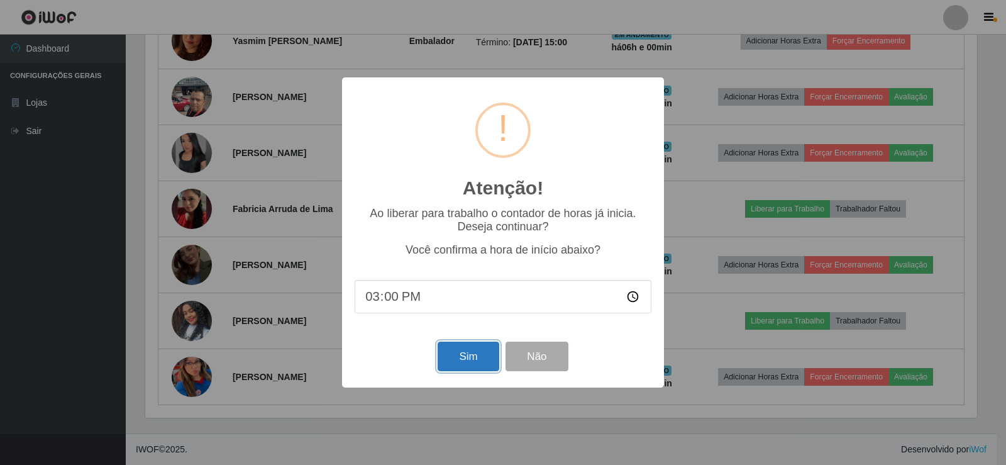
click at [456, 355] on button "Sim" at bounding box center [468, 357] width 61 height 30
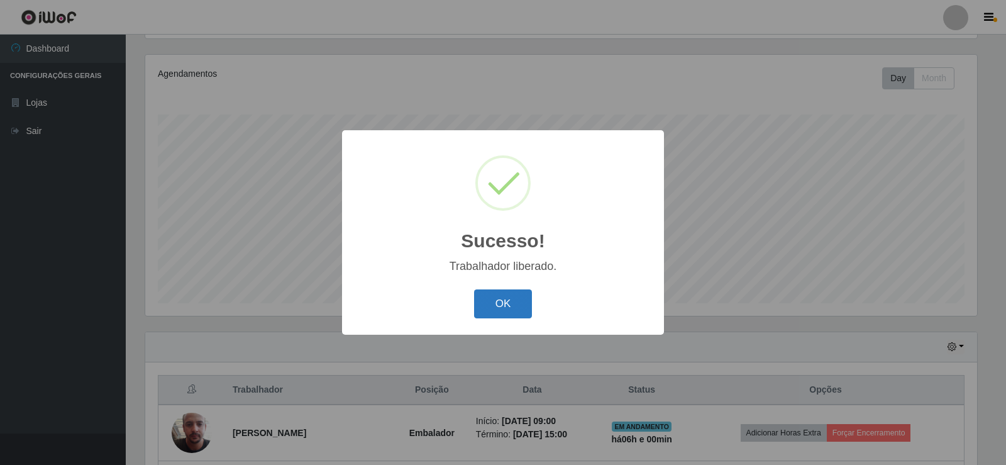
click at [501, 299] on button "OK" at bounding box center [503, 304] width 58 height 30
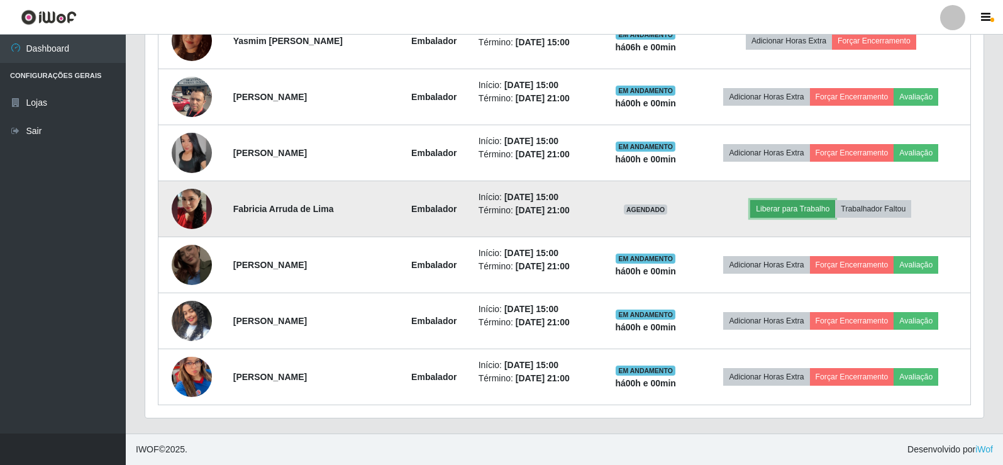
click at [805, 214] on button "Liberar para Trabalho" at bounding box center [792, 209] width 85 height 18
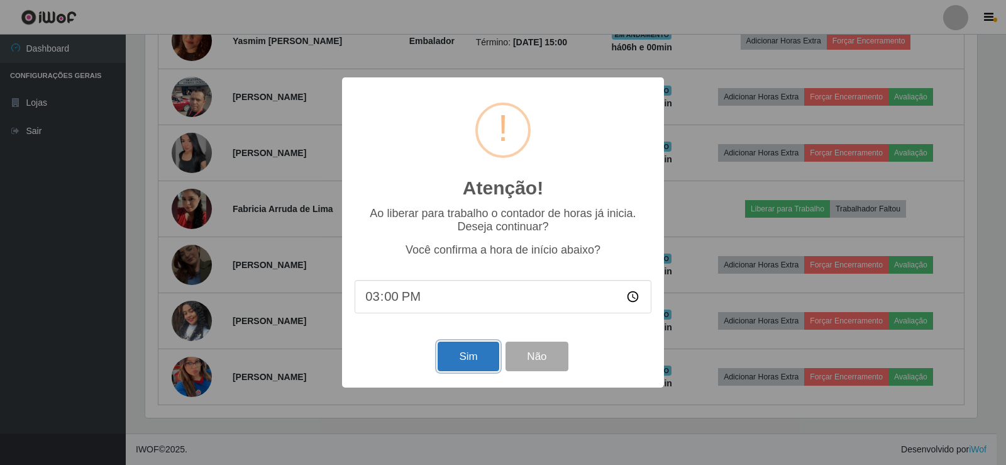
click at [442, 352] on button "Sim" at bounding box center [468, 357] width 61 height 30
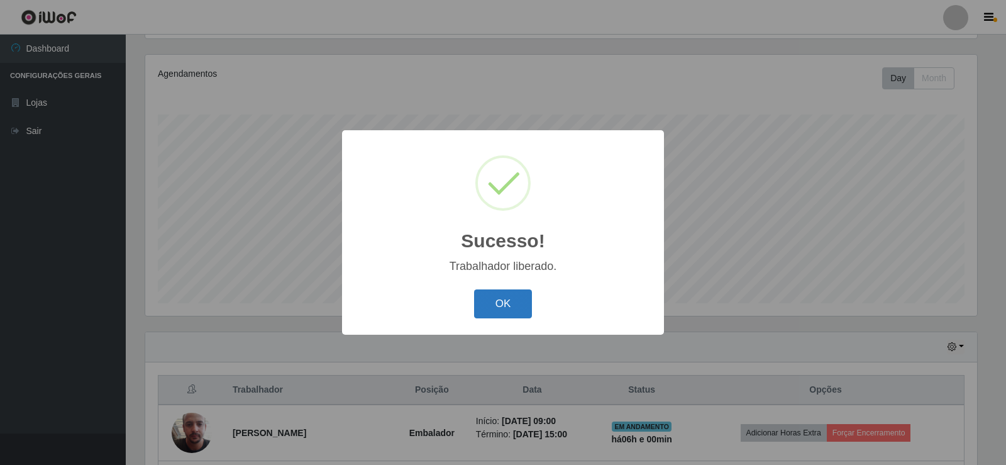
click at [519, 302] on button "OK" at bounding box center [503, 304] width 58 height 30
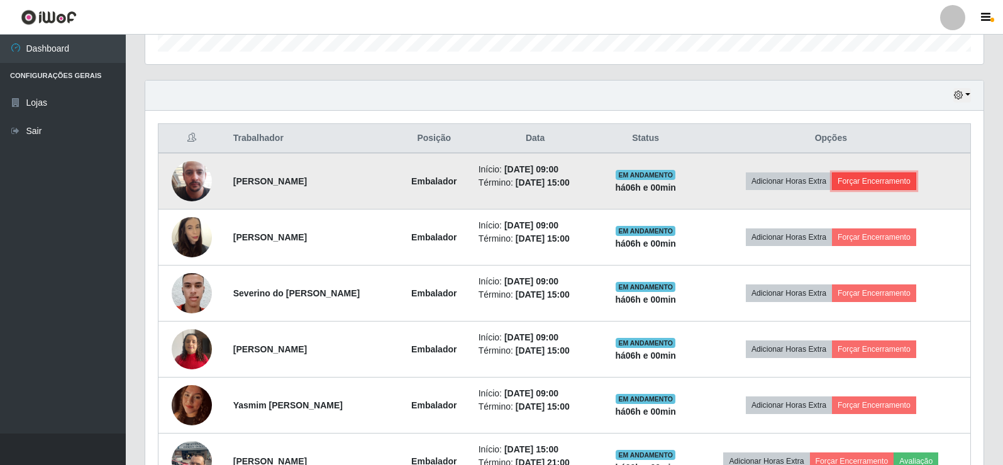
click at [898, 178] on button "Forçar Encerramento" at bounding box center [874, 181] width 84 height 18
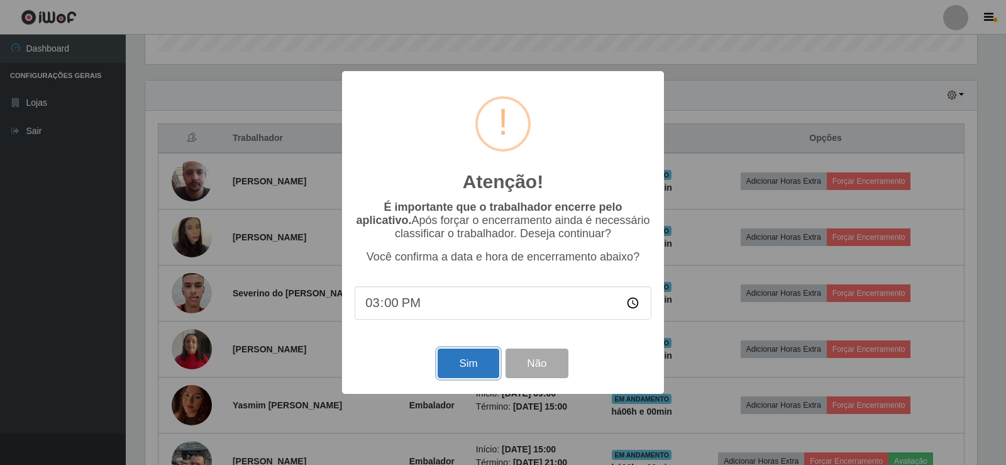
click at [471, 370] on button "Sim" at bounding box center [468, 363] width 61 height 30
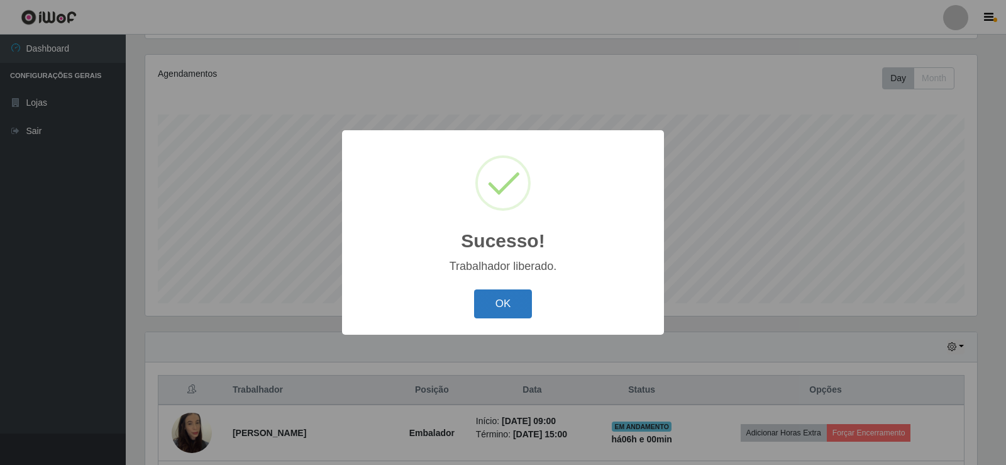
click at [482, 304] on button "OK" at bounding box center [503, 304] width 58 height 30
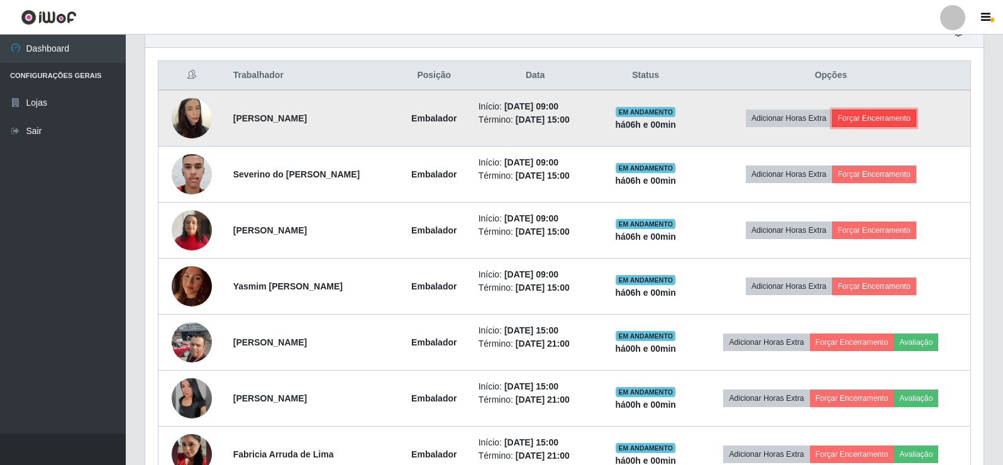
click at [875, 116] on button "Forçar Encerramento" at bounding box center [874, 118] width 84 height 18
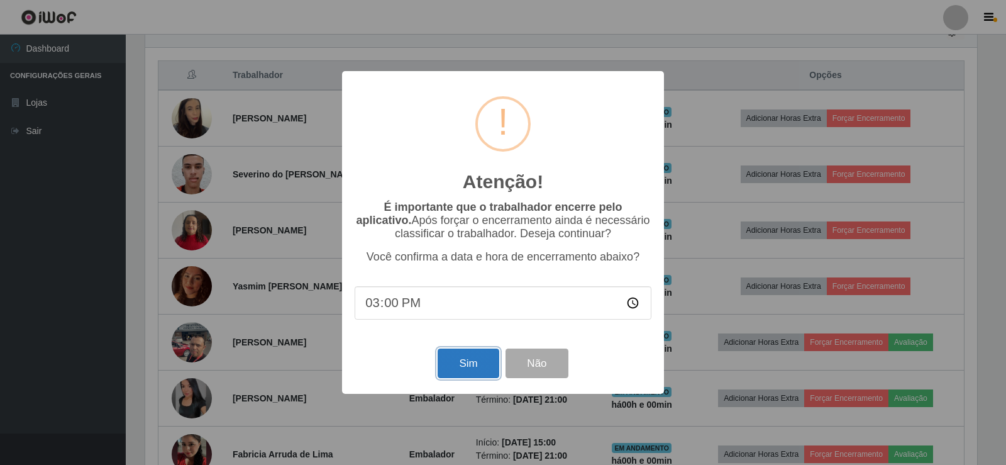
click at [468, 363] on button "Sim" at bounding box center [468, 363] width 61 height 30
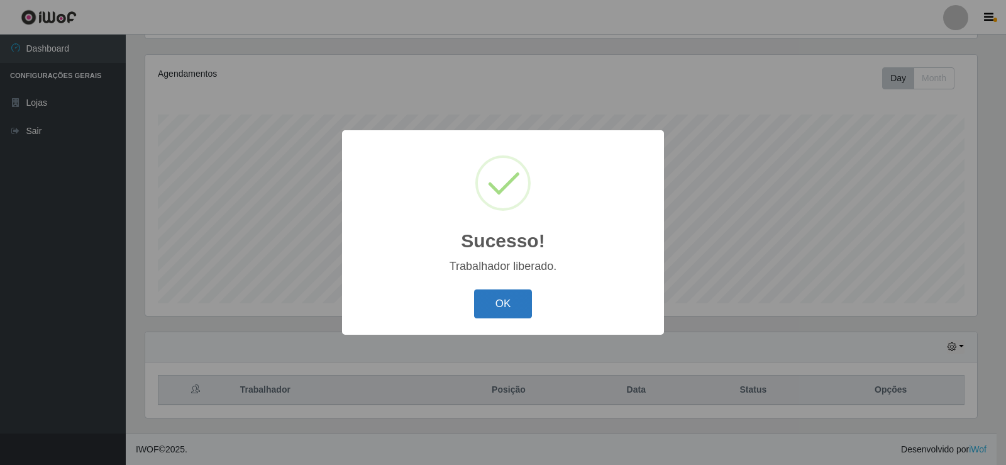
click at [495, 308] on button "OK" at bounding box center [503, 304] width 58 height 30
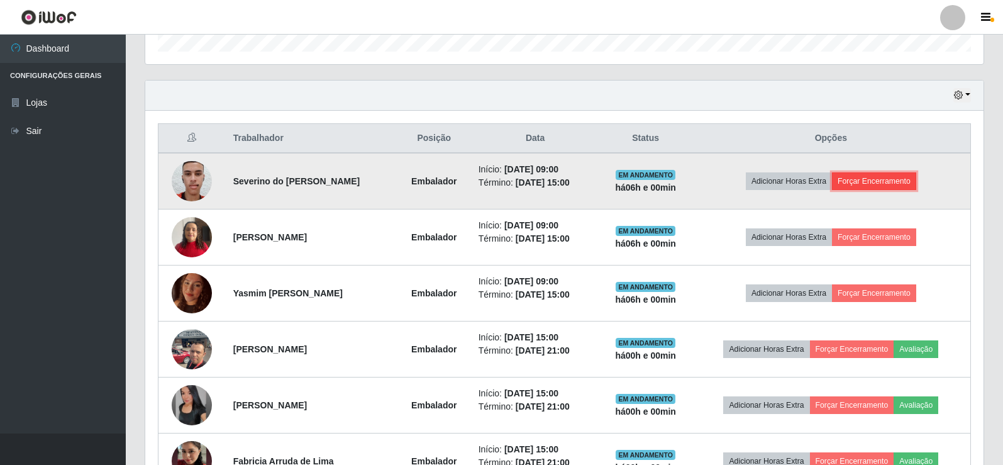
click at [875, 184] on button "Forçar Encerramento" at bounding box center [874, 181] width 84 height 18
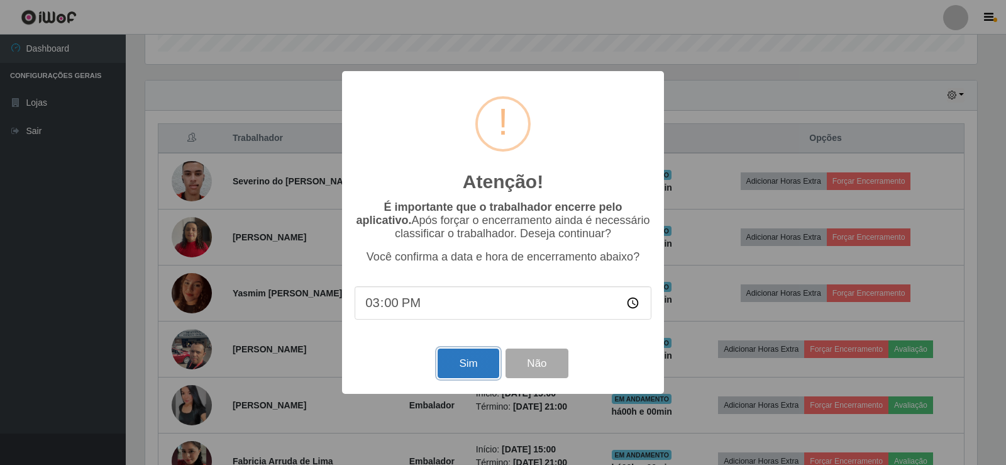
click at [481, 364] on button "Sim" at bounding box center [468, 363] width 61 height 30
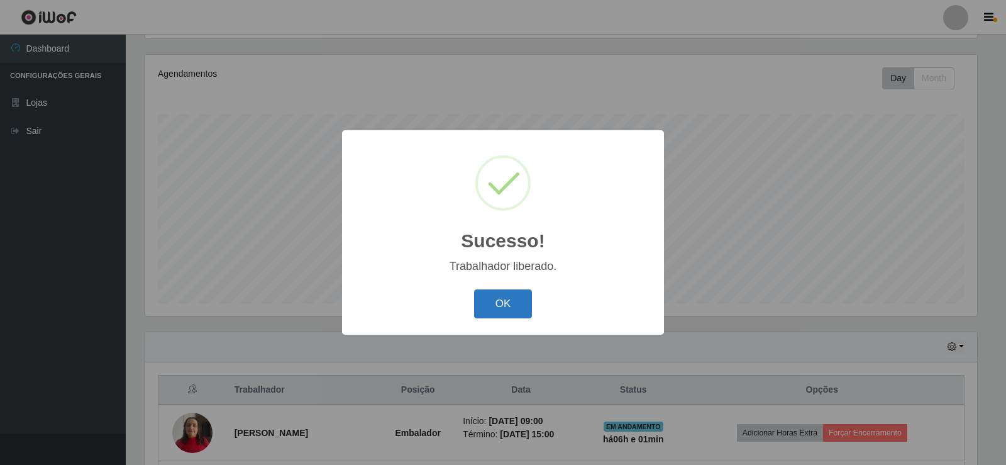
click at [522, 296] on button "OK" at bounding box center [503, 304] width 58 height 30
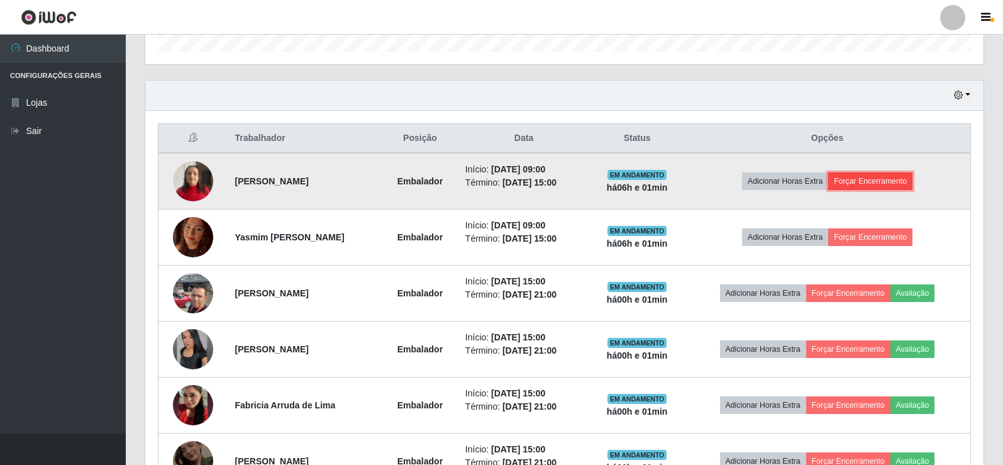
click at [903, 178] on button "Forçar Encerramento" at bounding box center [870, 181] width 84 height 18
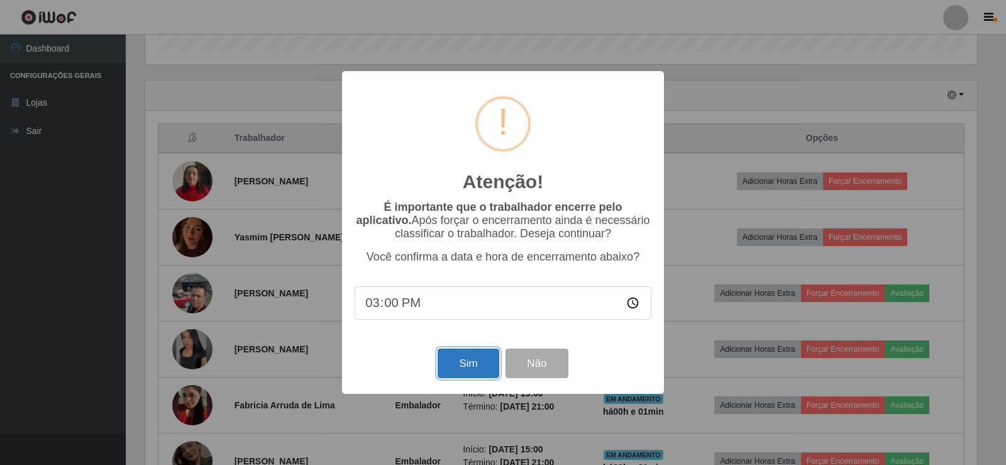
click at [484, 372] on button "Sim" at bounding box center [468, 363] width 61 height 30
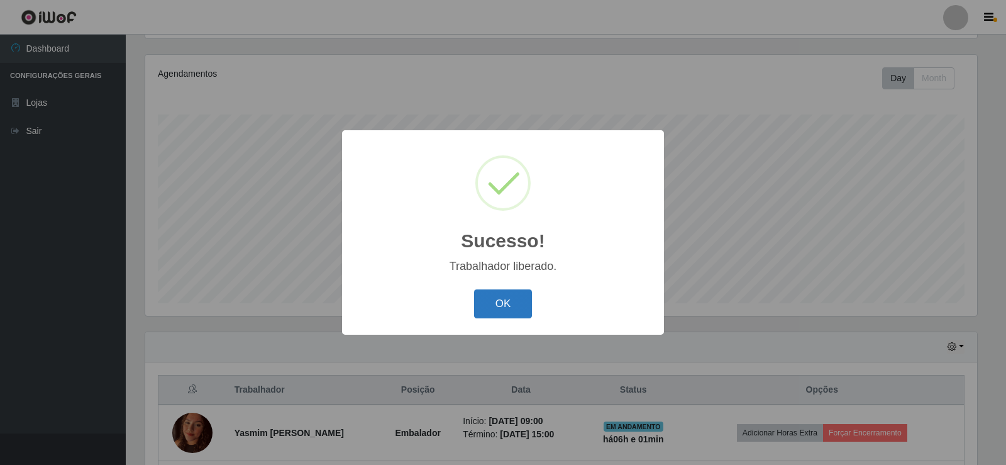
click at [503, 308] on button "OK" at bounding box center [503, 304] width 58 height 30
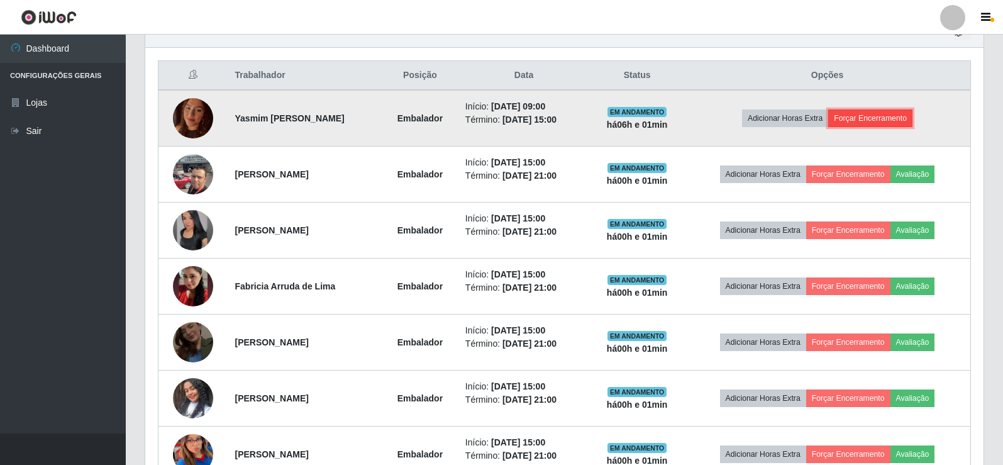
click at [882, 120] on button "Forçar Encerramento" at bounding box center [870, 118] width 84 height 18
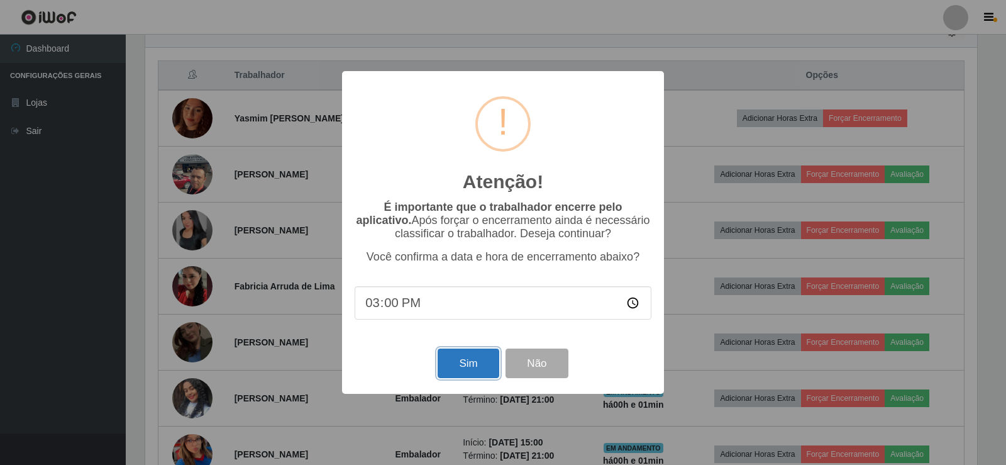
click at [462, 375] on button "Sim" at bounding box center [468, 363] width 61 height 30
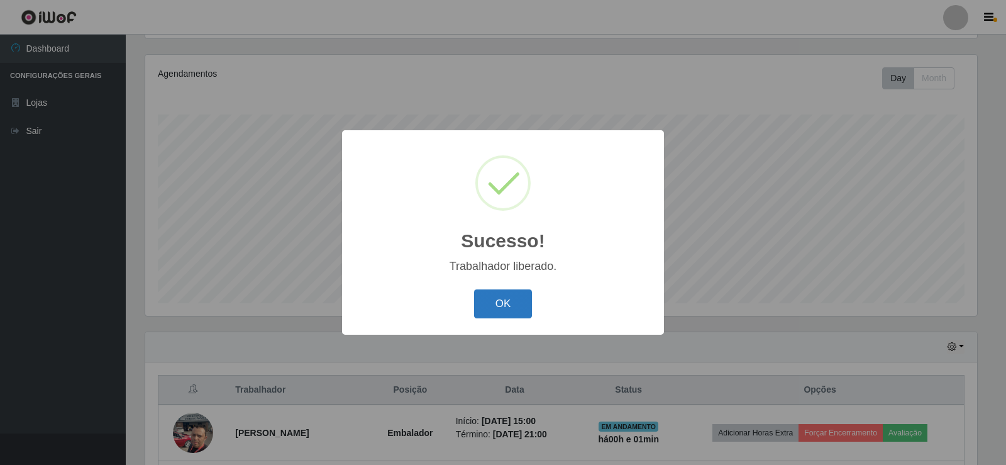
click at [499, 304] on button "OK" at bounding box center [503, 304] width 58 height 30
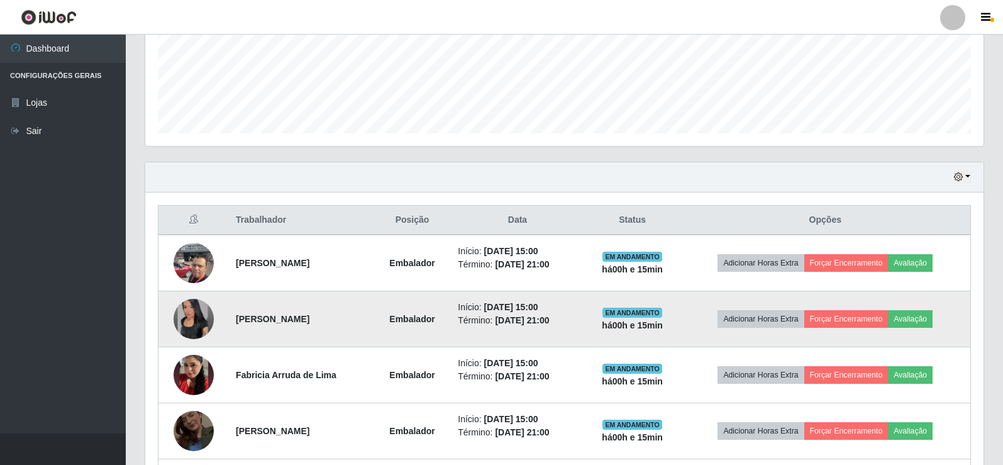
scroll to position [294, 0]
